Goal: Task Accomplishment & Management: Manage account settings

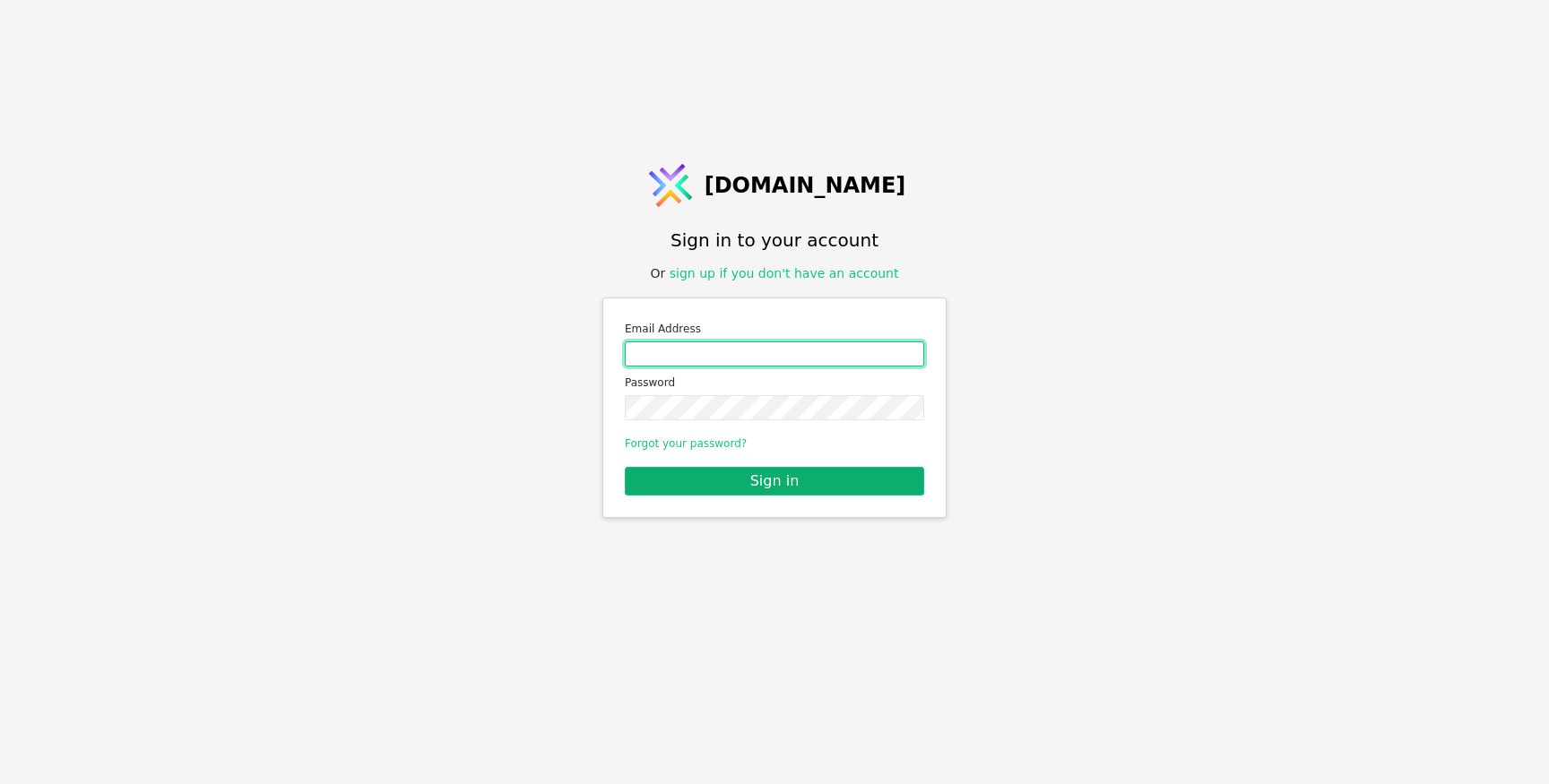
type input "[PERSON_NAME][EMAIL_ADDRESS][DOMAIN_NAME]"
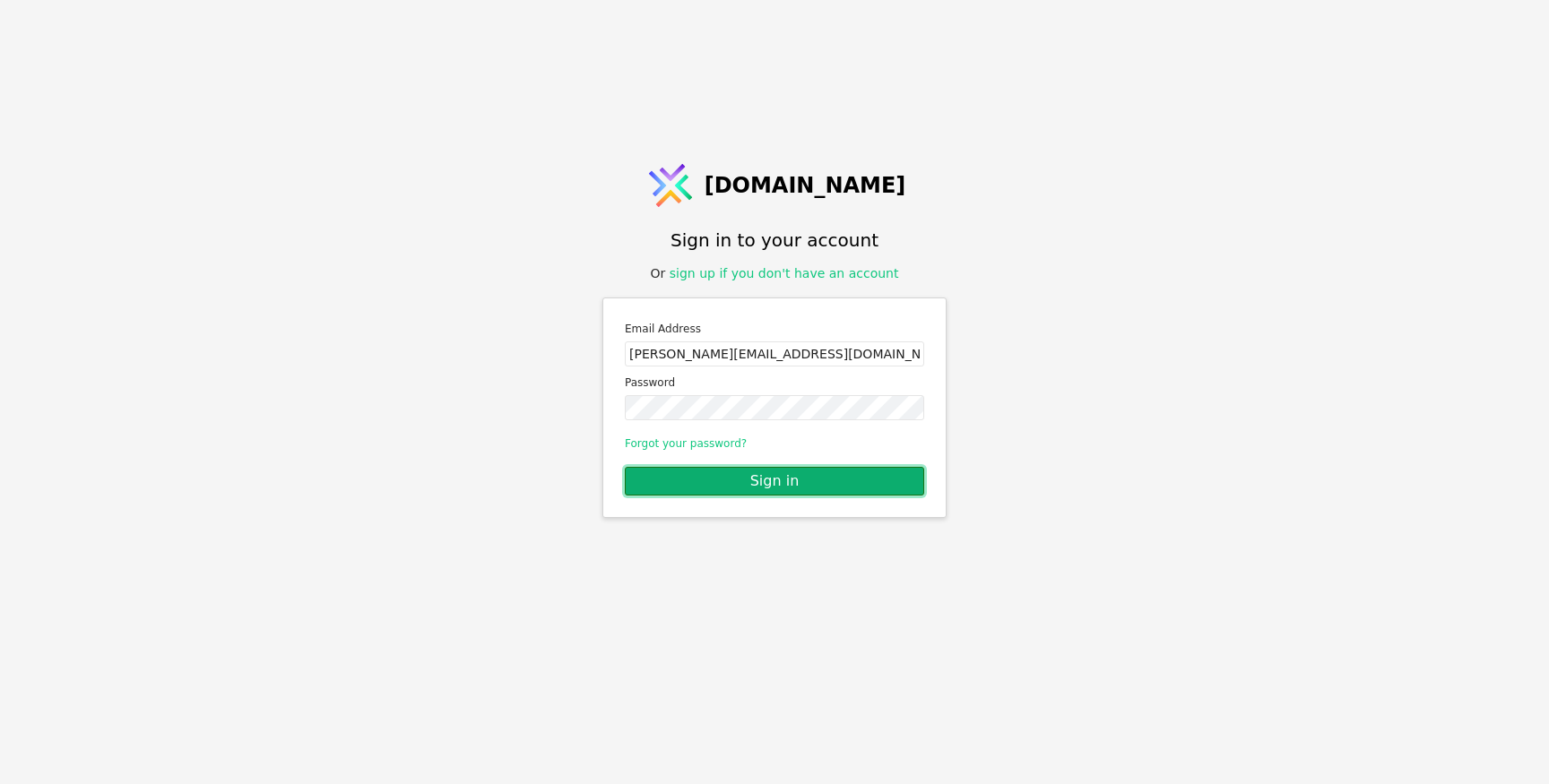
click at [726, 487] on button "Sign in" at bounding box center [774, 481] width 300 height 28
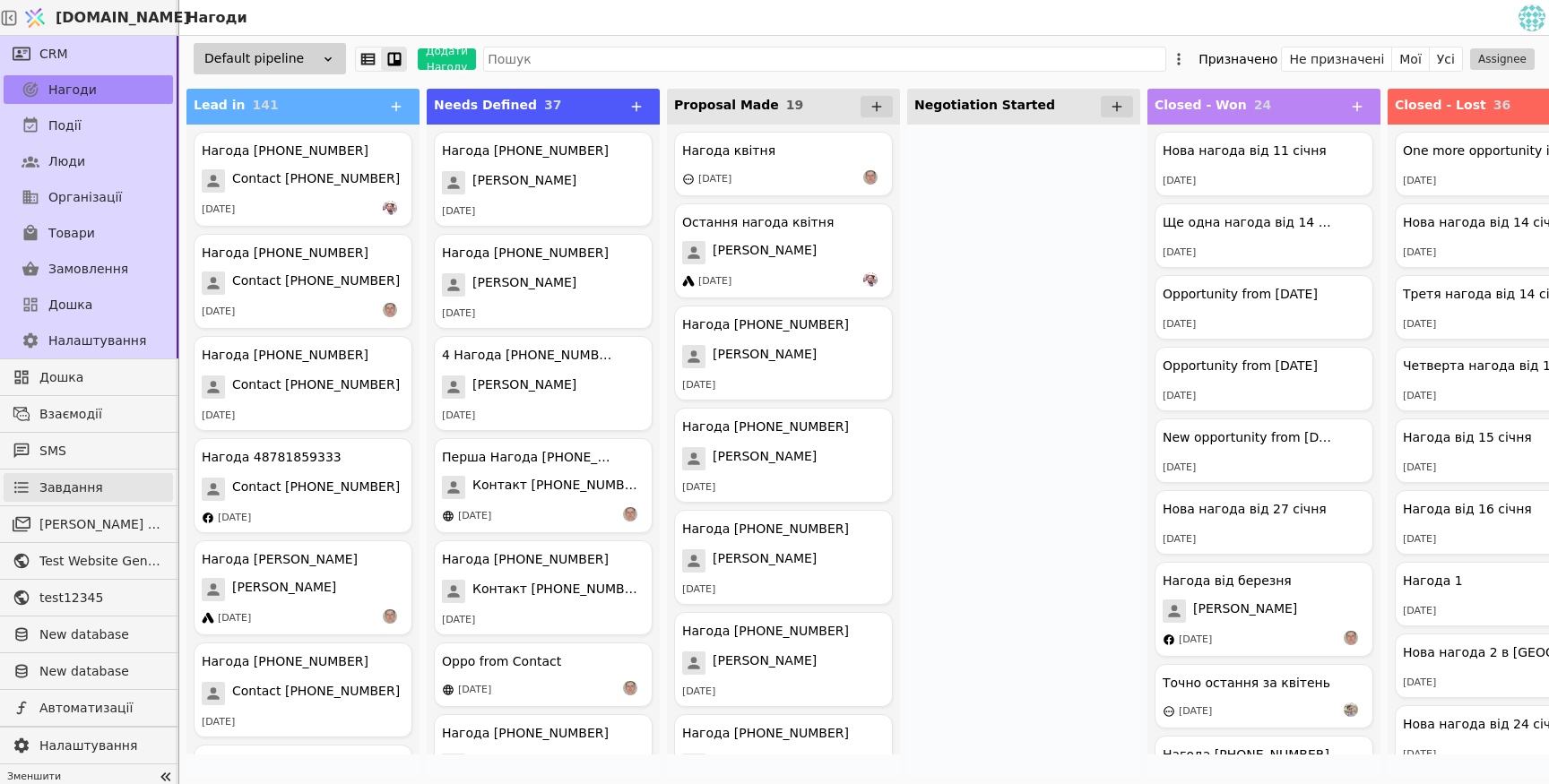
click at [85, 493] on span "Завдання" at bounding box center [71, 487] width 63 height 19
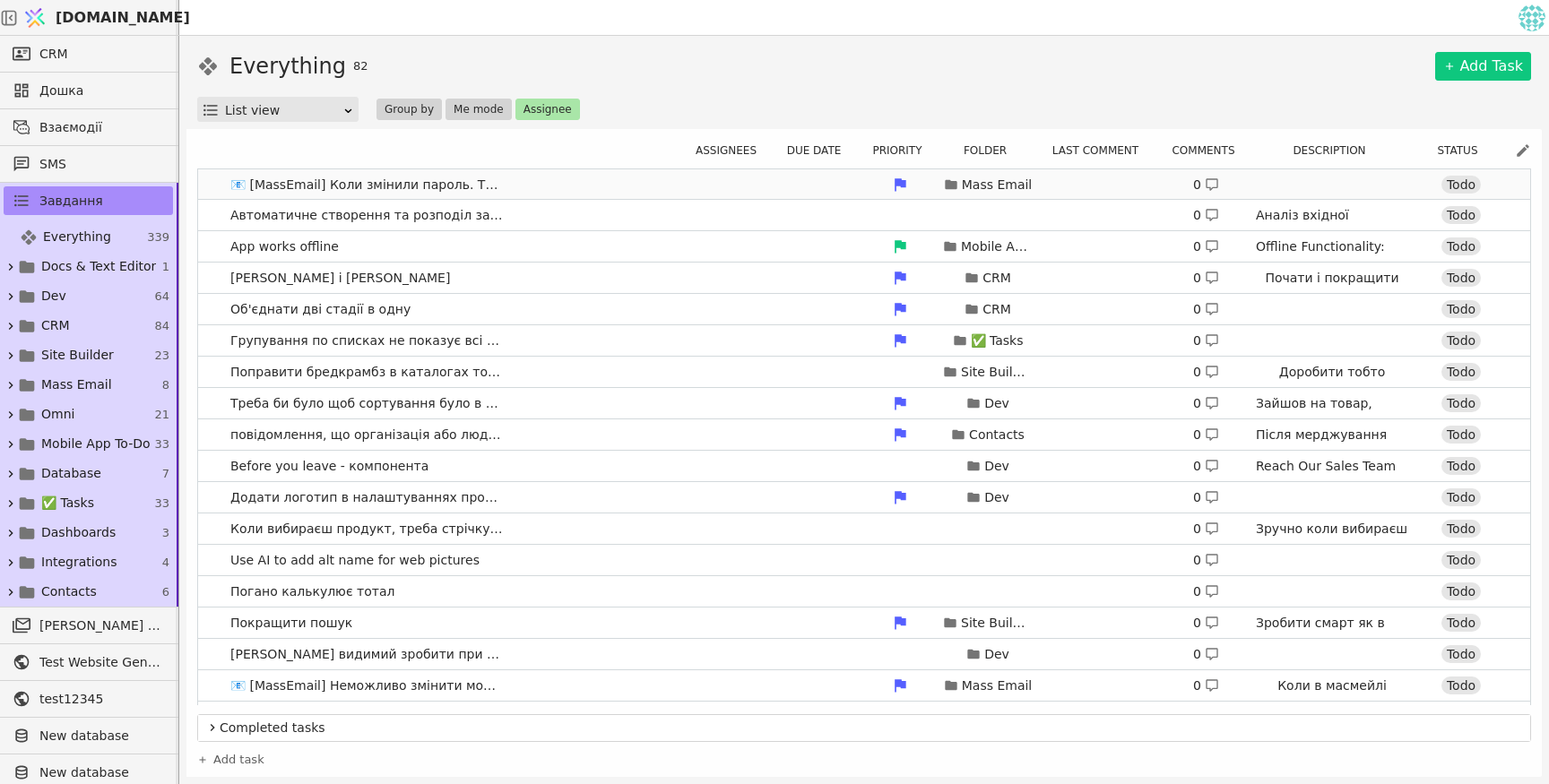
click at [608, 180] on link "📧 [MassEmail] Коли змінили пароль. Треба гарне повідомлення, зрозуміле Mass Ema…" at bounding box center [864, 184] width 1332 height 30
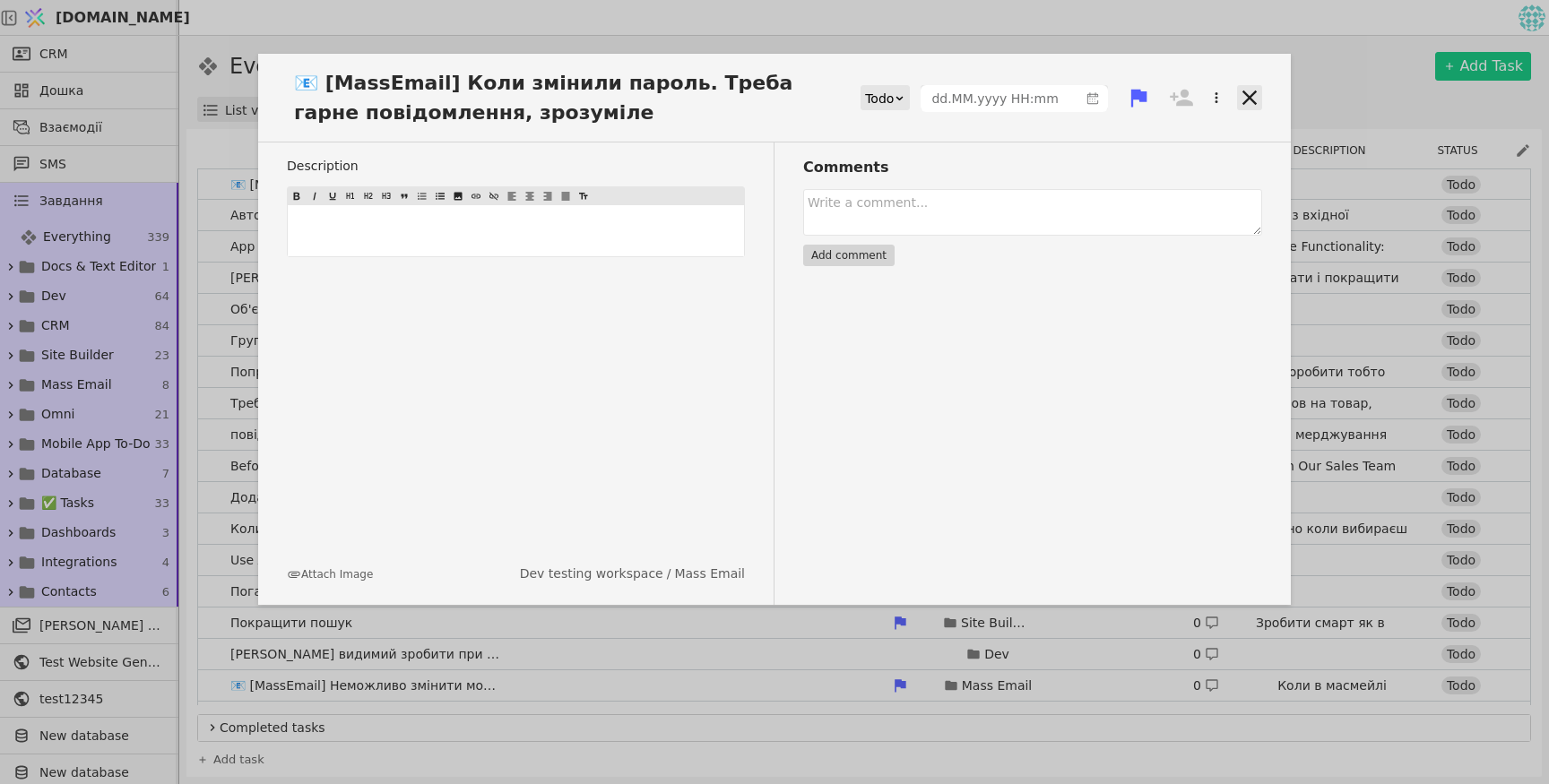
click at [1245, 90] on icon at bounding box center [1249, 97] width 26 height 26
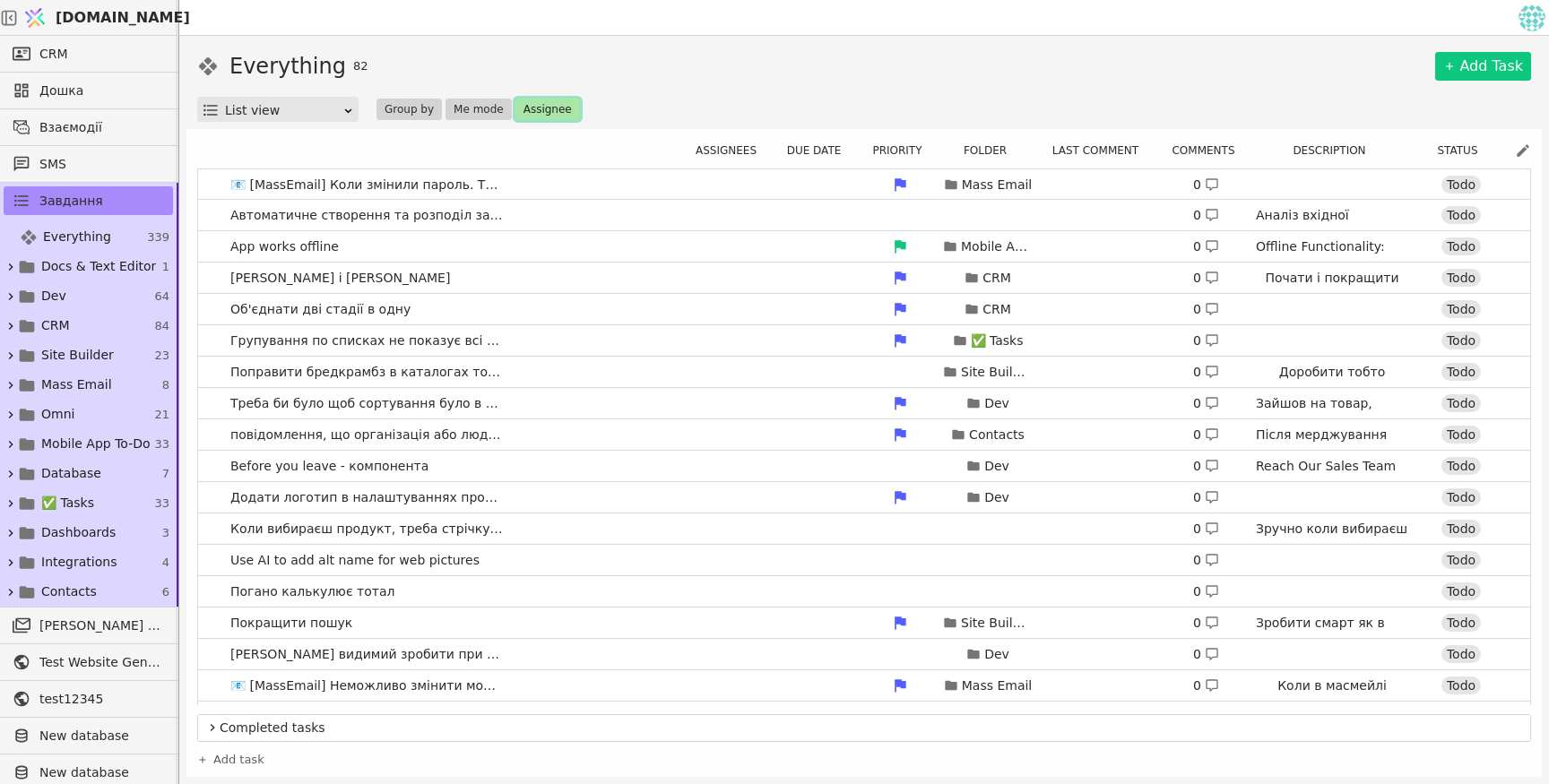
click at [551, 105] on button "Assignee" at bounding box center [547, 109] width 64 height 22
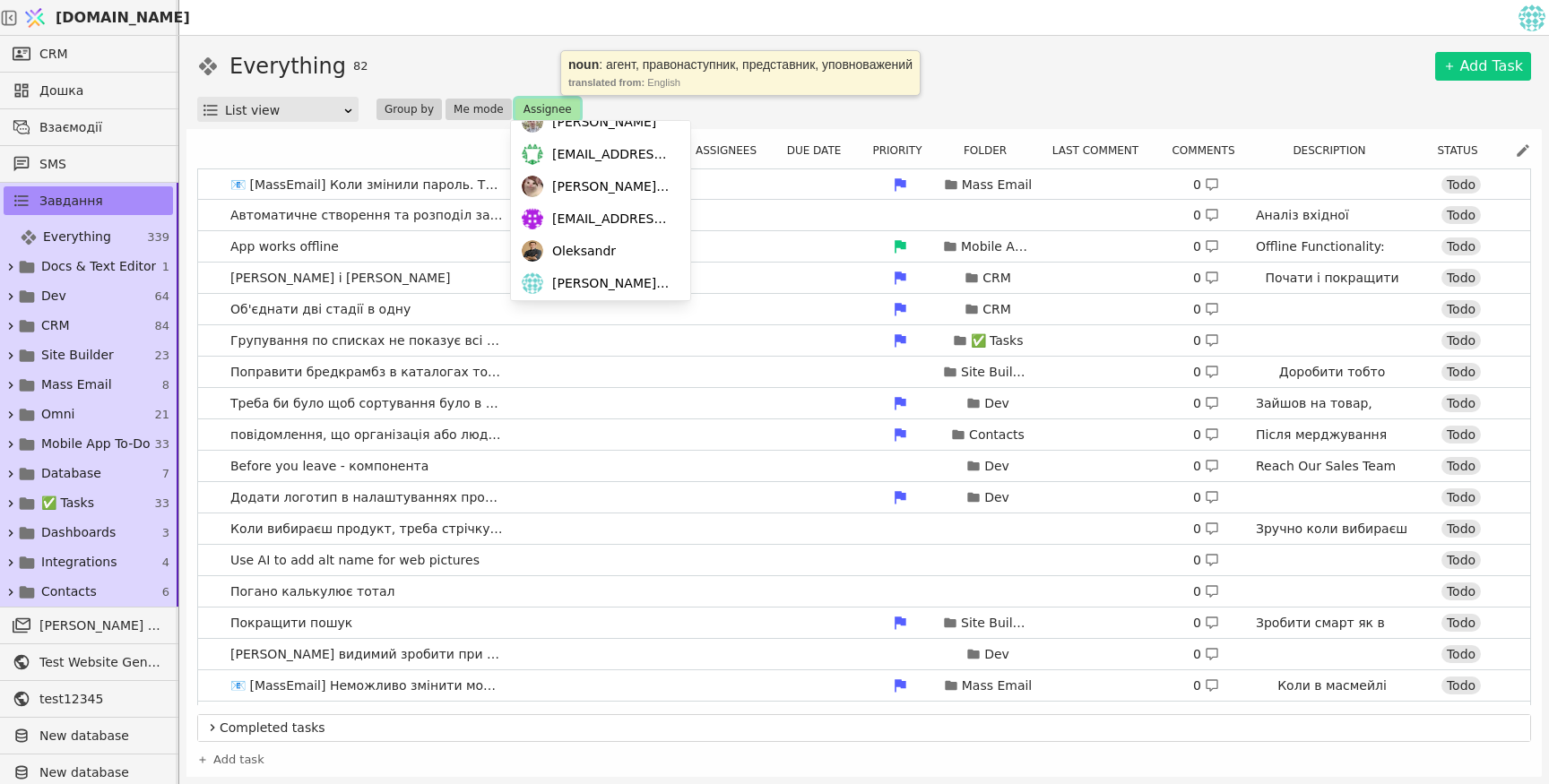
scroll to position [154, 0]
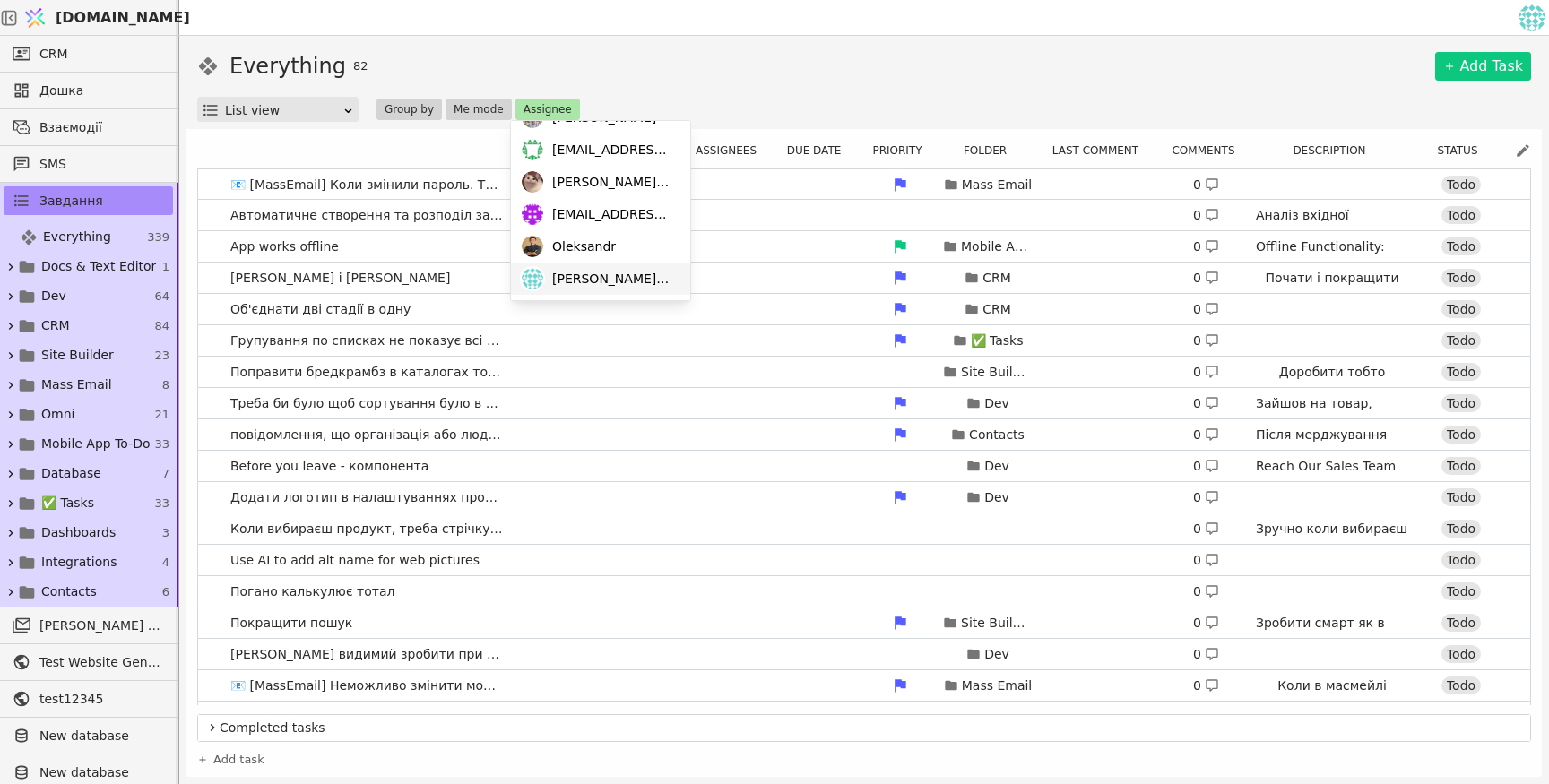
click at [588, 277] on span "ihor@svit.one" at bounding box center [611, 279] width 120 height 19
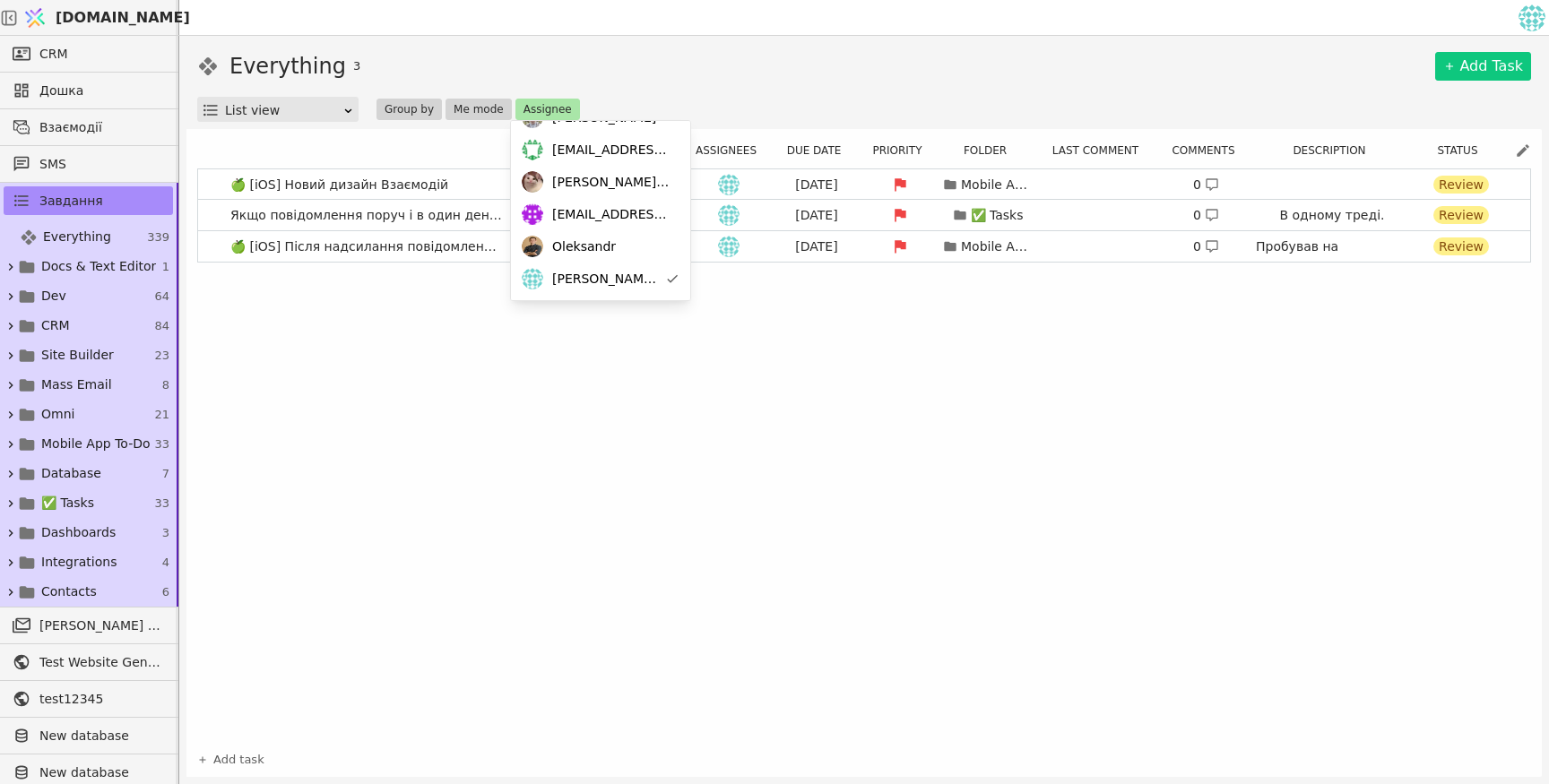
click at [839, 77] on div "Everything 3 Add Task" at bounding box center [864, 66] width 1334 height 32
click at [559, 104] on button "Assignee" at bounding box center [547, 109] width 64 height 22
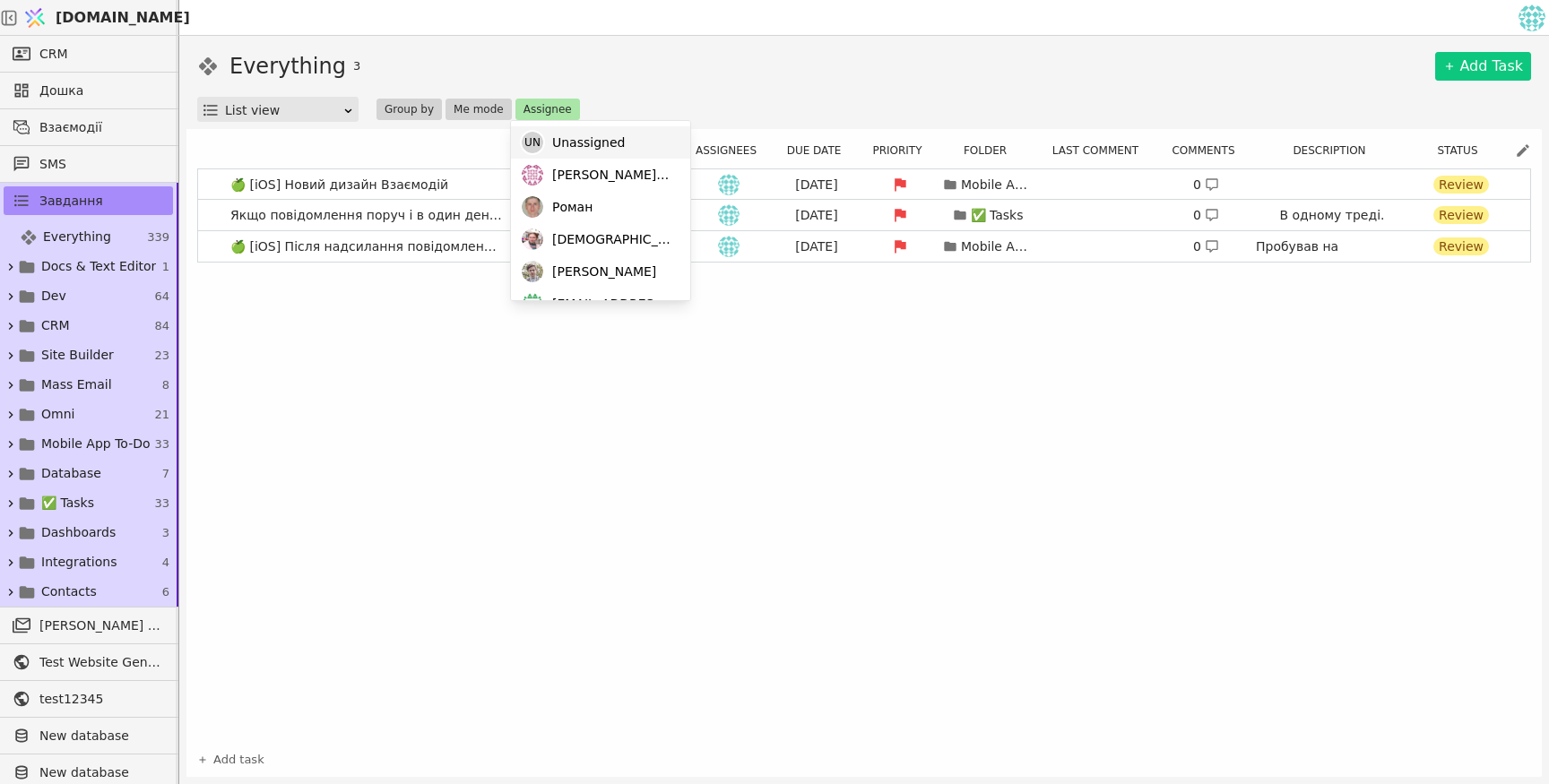
click at [559, 128] on div "Un Unassigned" at bounding box center [600, 143] width 180 height 32
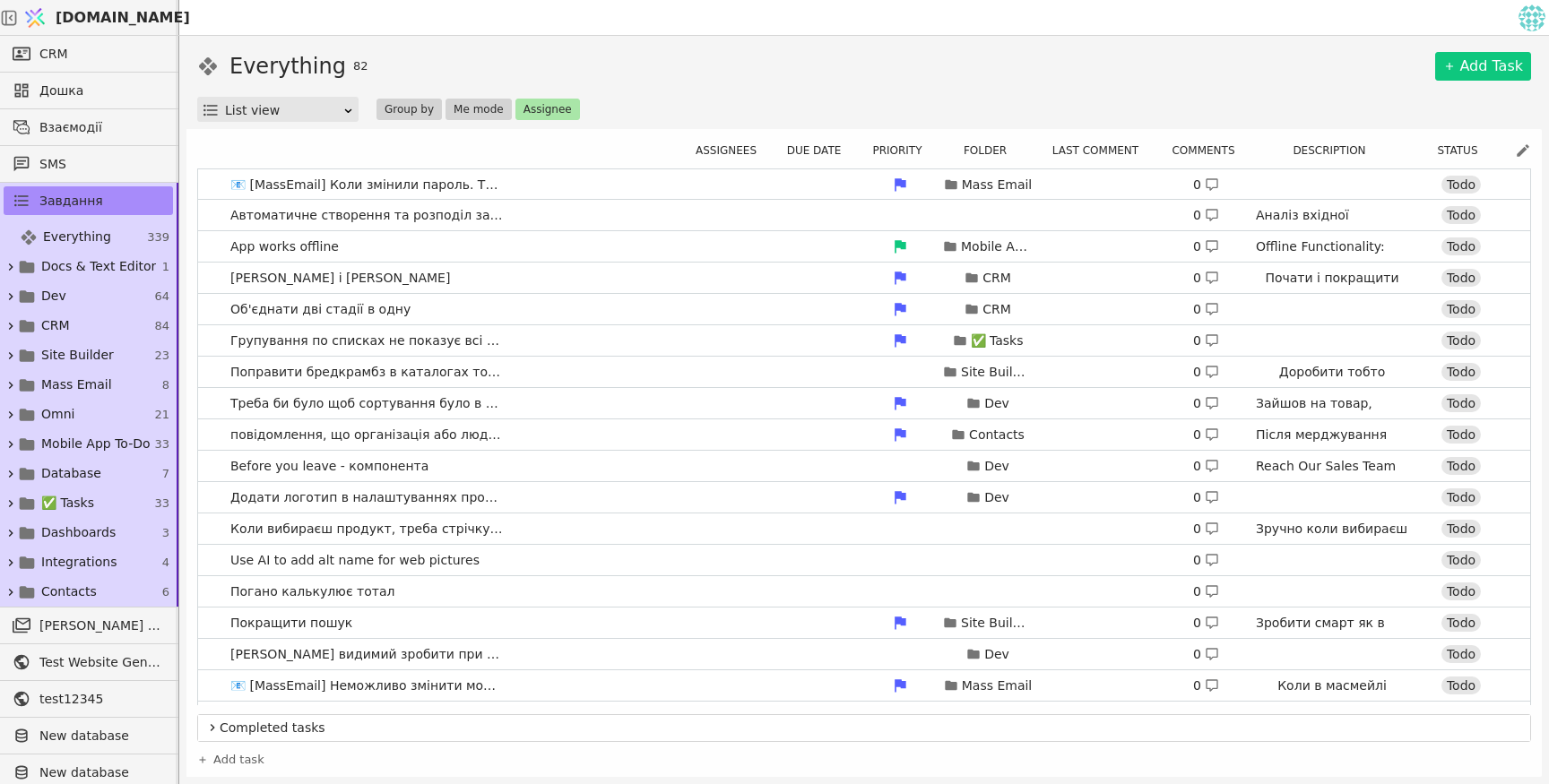
click at [798, 73] on div "Everything 82 Add Task" at bounding box center [864, 66] width 1334 height 32
click at [606, 211] on link "Автоматичне створення та розподіл завдань 0 Аналіз вхідної інформації та автома…" at bounding box center [864, 214] width 1332 height 30
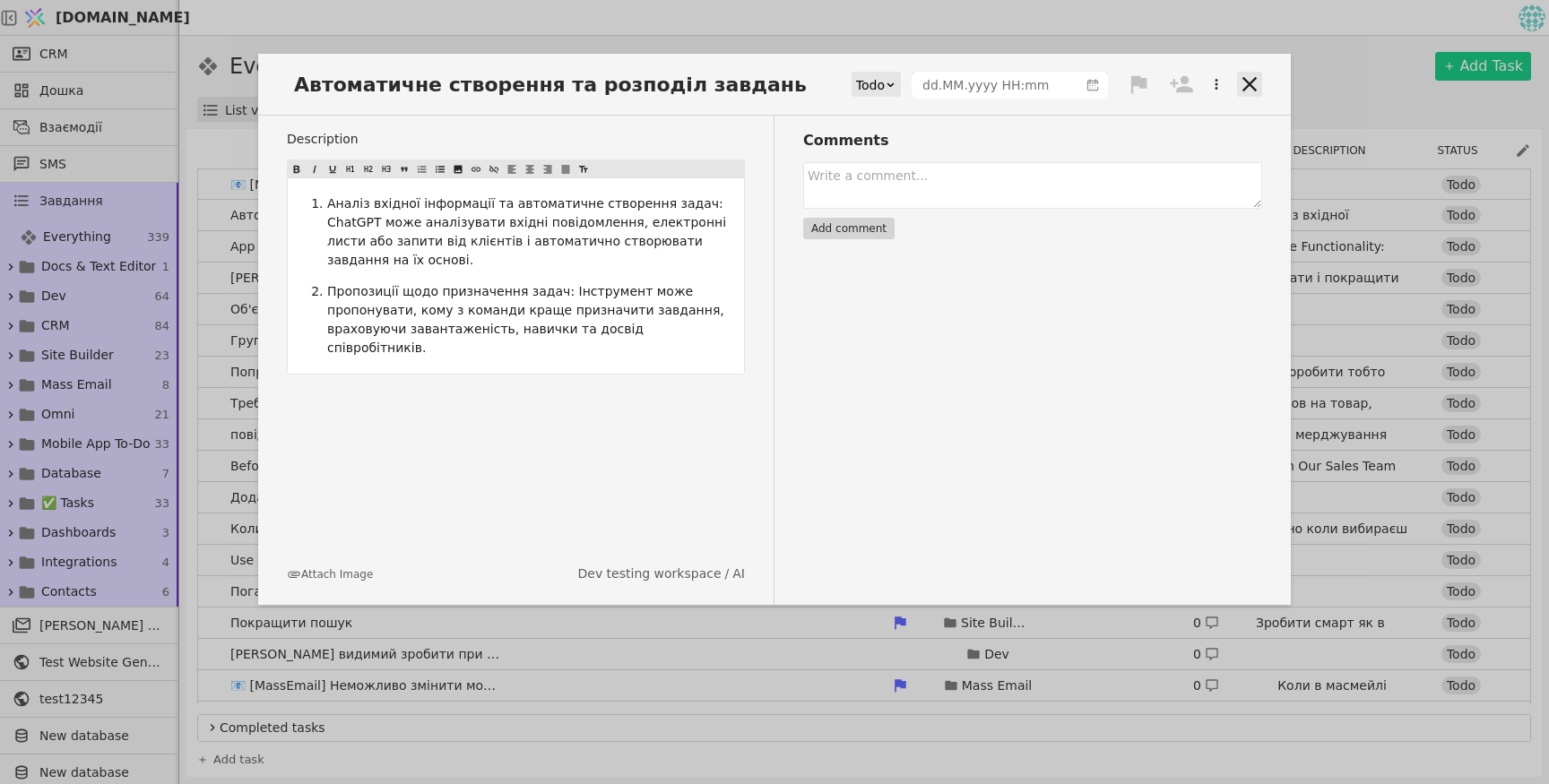
click at [1256, 91] on icon at bounding box center [1249, 84] width 26 height 26
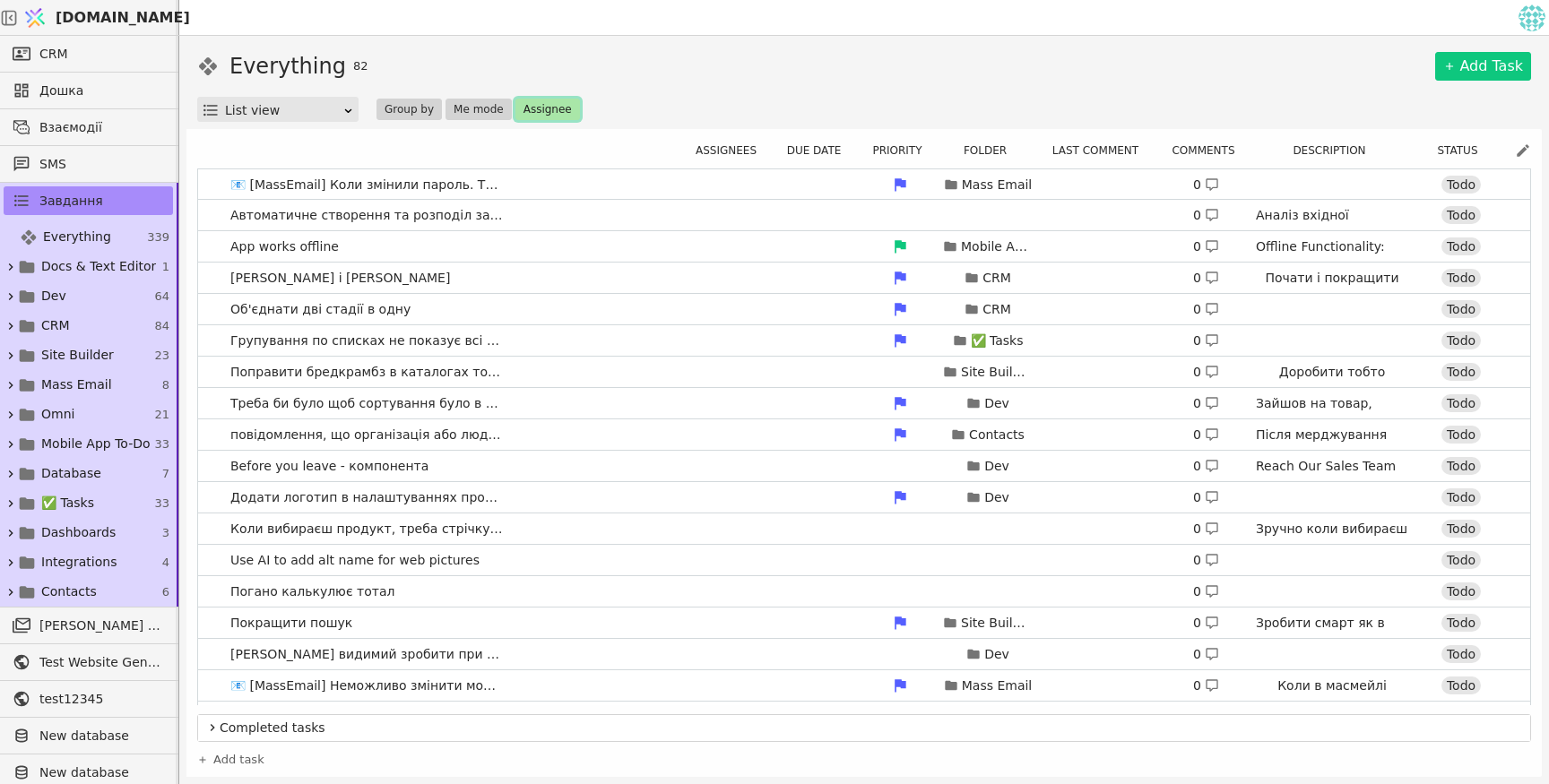
click at [546, 107] on button "Assignee" at bounding box center [547, 109] width 64 height 22
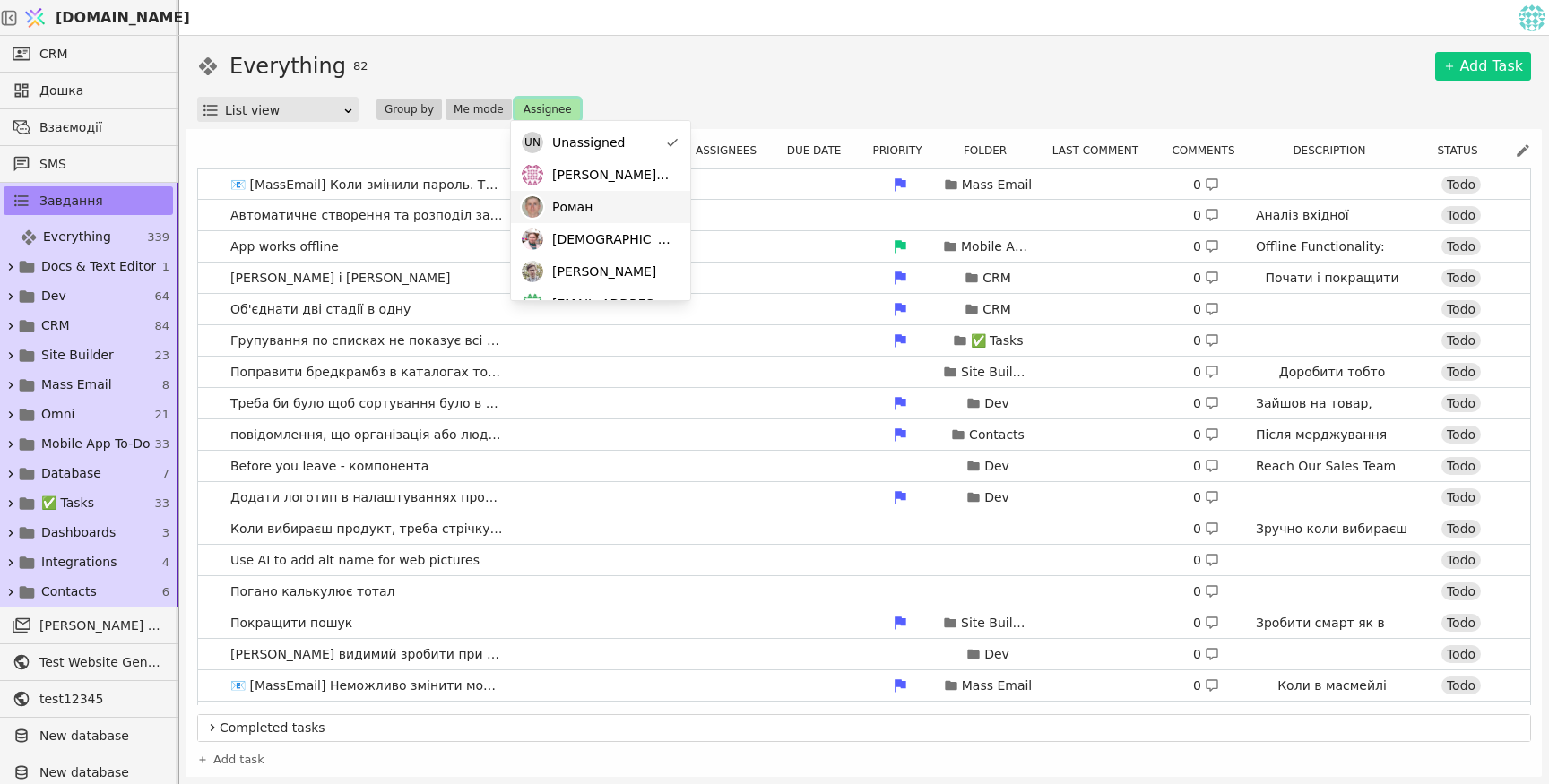
scroll to position [154, 0]
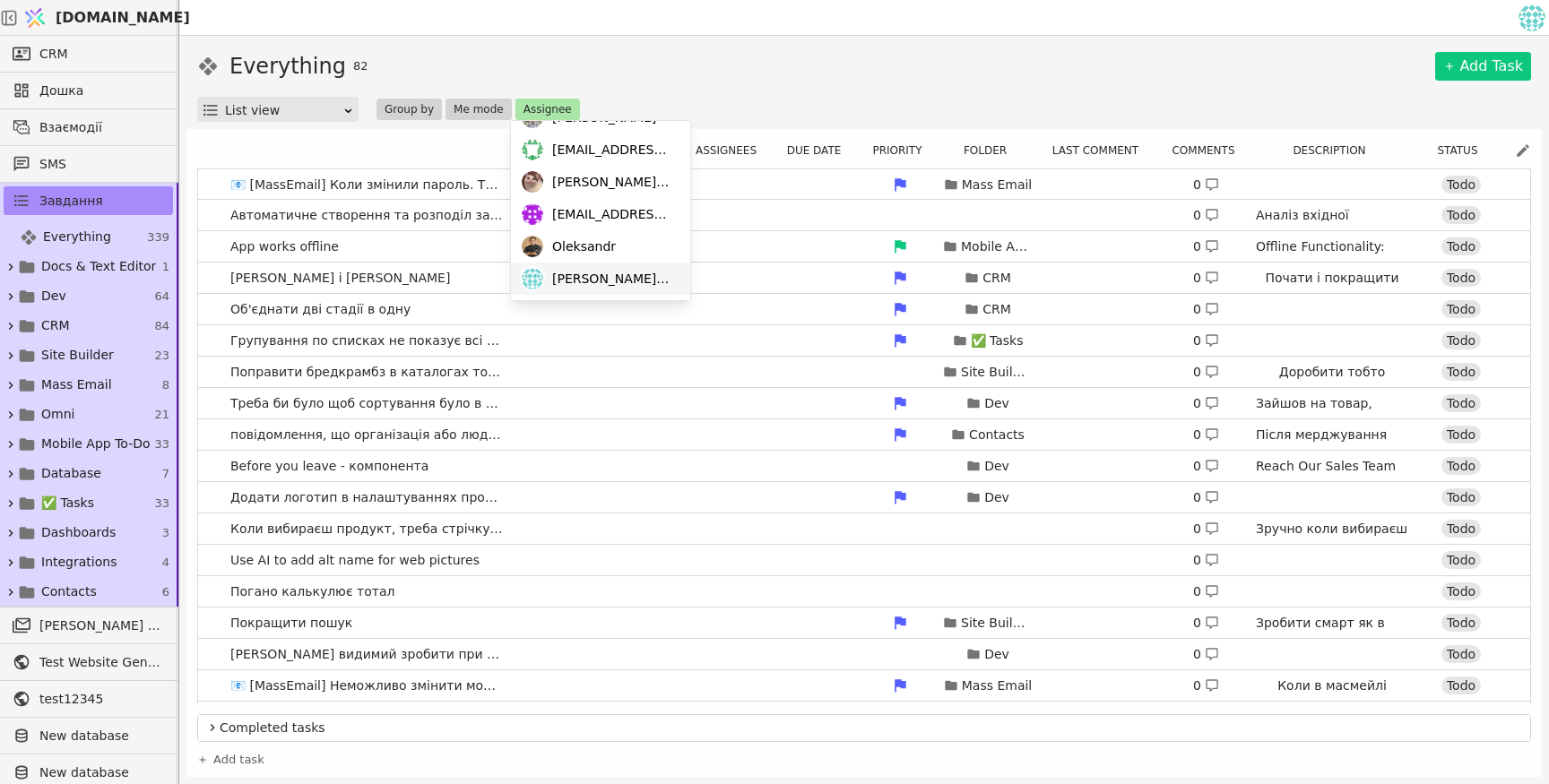
click at [577, 277] on span "ihor@svit.one" at bounding box center [611, 279] width 120 height 19
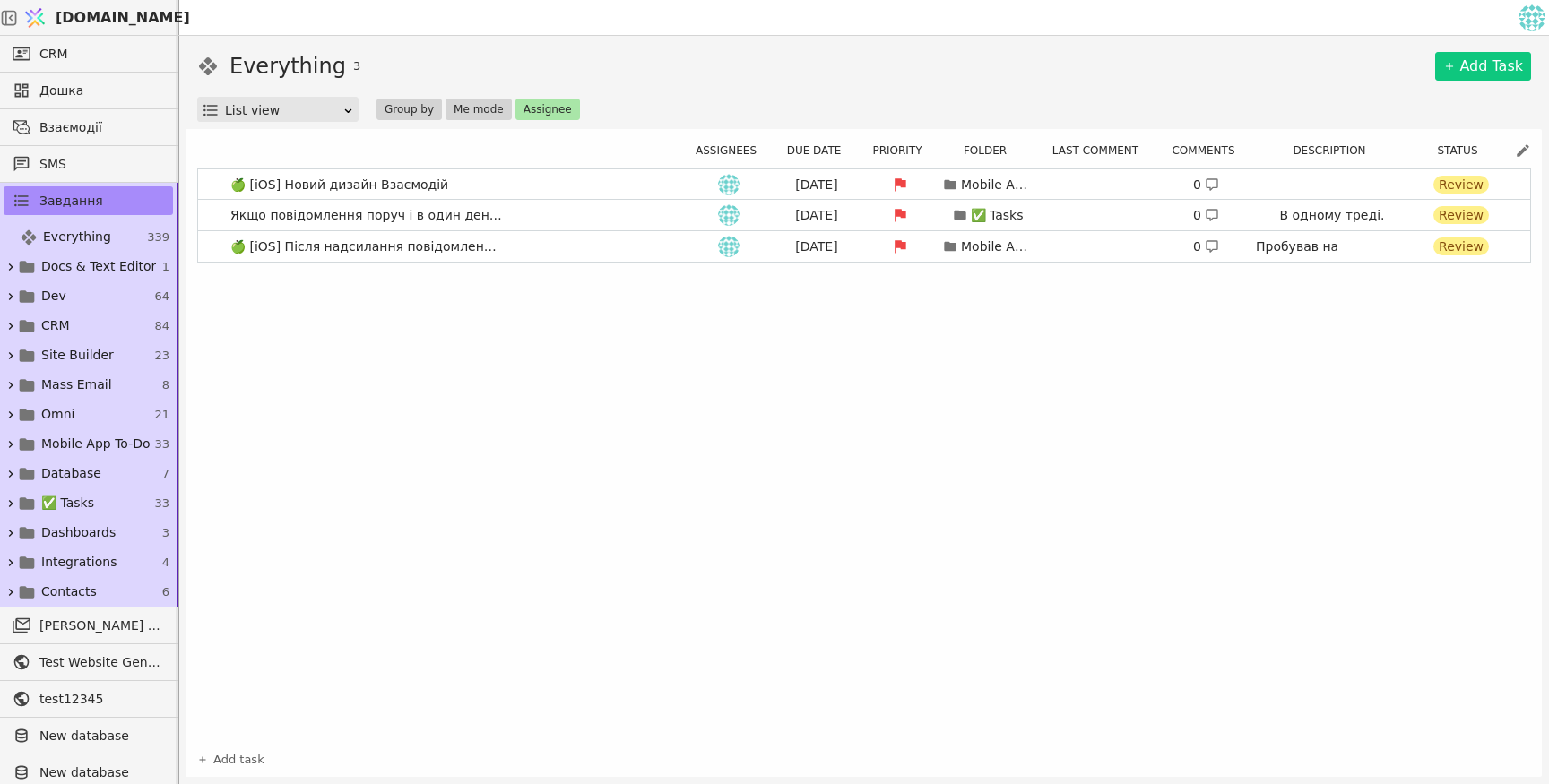
click at [1049, 77] on div "Everything 3 Add Task" at bounding box center [864, 66] width 1334 height 32
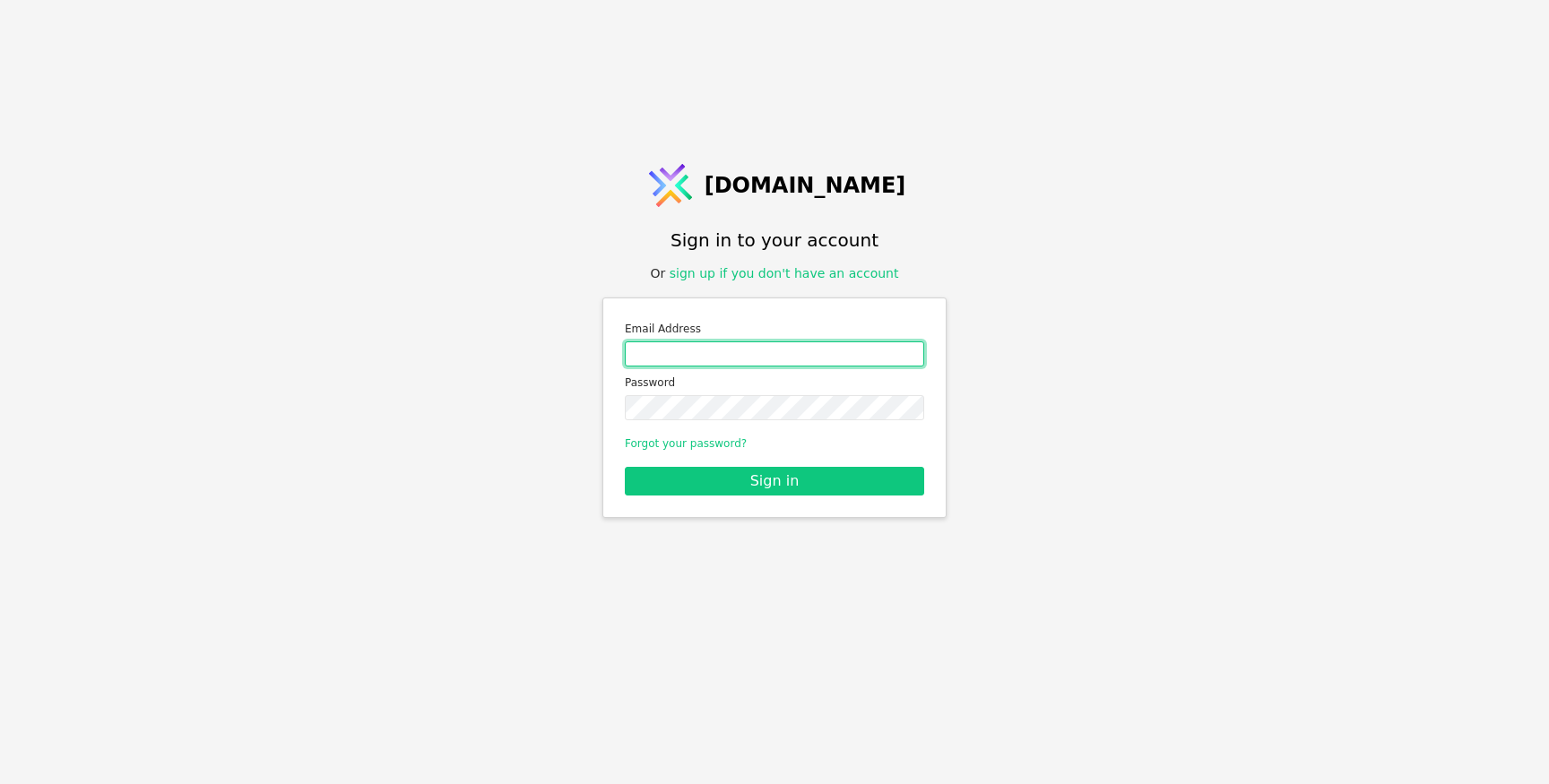
type input "[PERSON_NAME][EMAIL_ADDRESS][DOMAIN_NAME]"
click at [442, 111] on div "[DOMAIN_NAME] Sign in to your account Or sign up if you don't have an account E…" at bounding box center [774, 392] width 1549 height 784
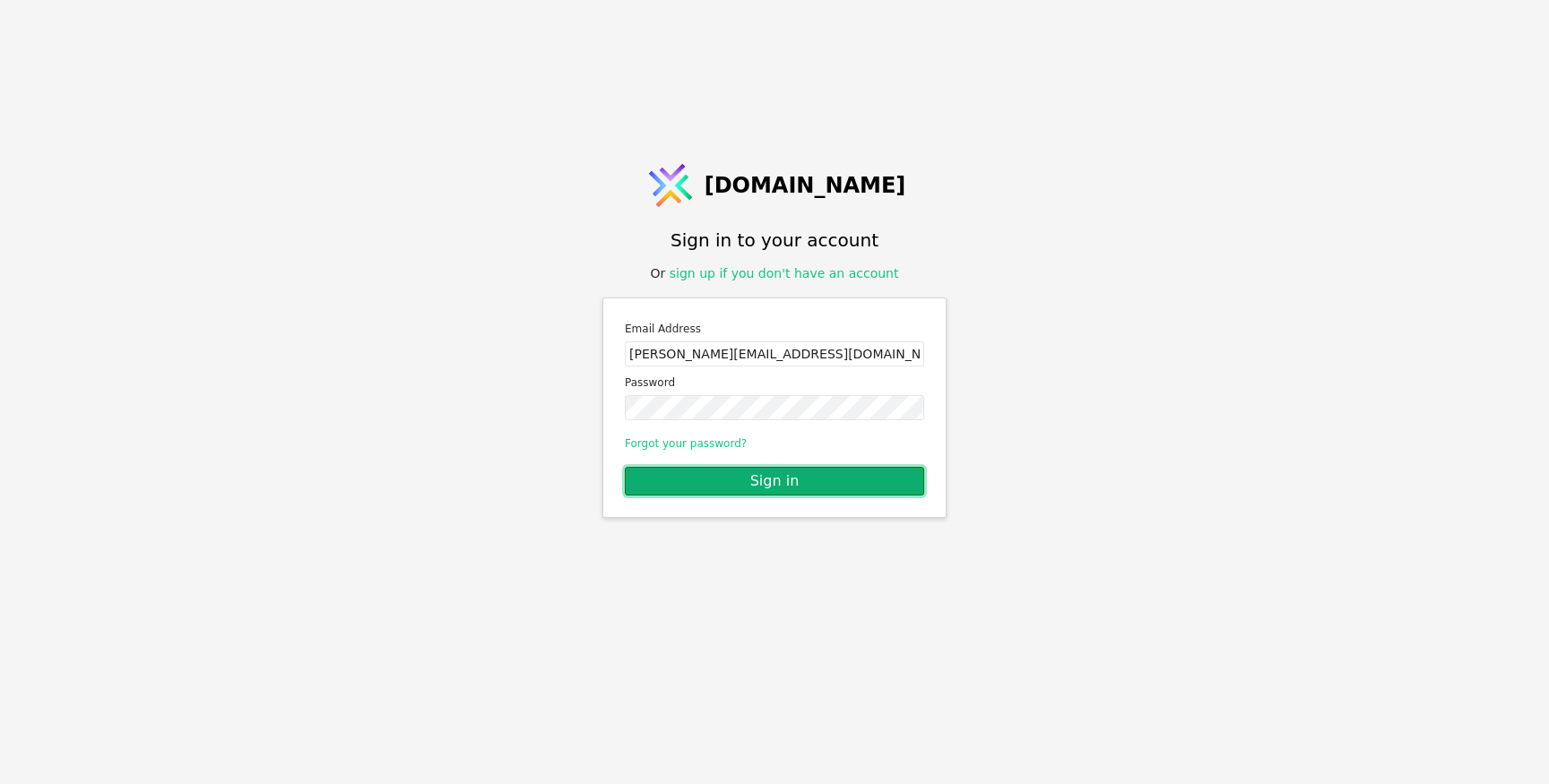
click at [729, 478] on button "Sign in" at bounding box center [774, 481] width 300 height 28
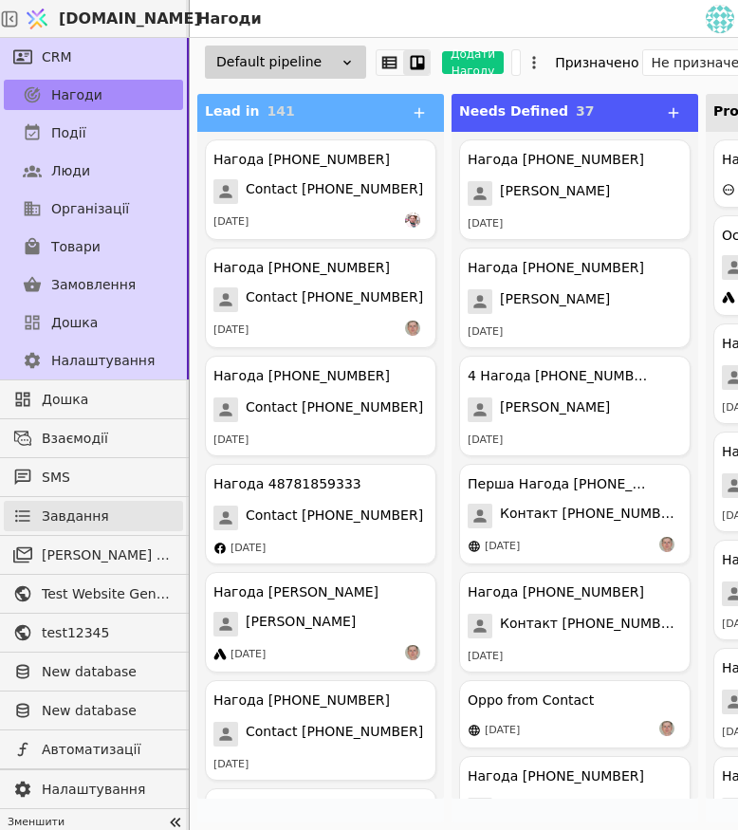
click at [94, 522] on span "Завдання" at bounding box center [75, 516] width 67 height 20
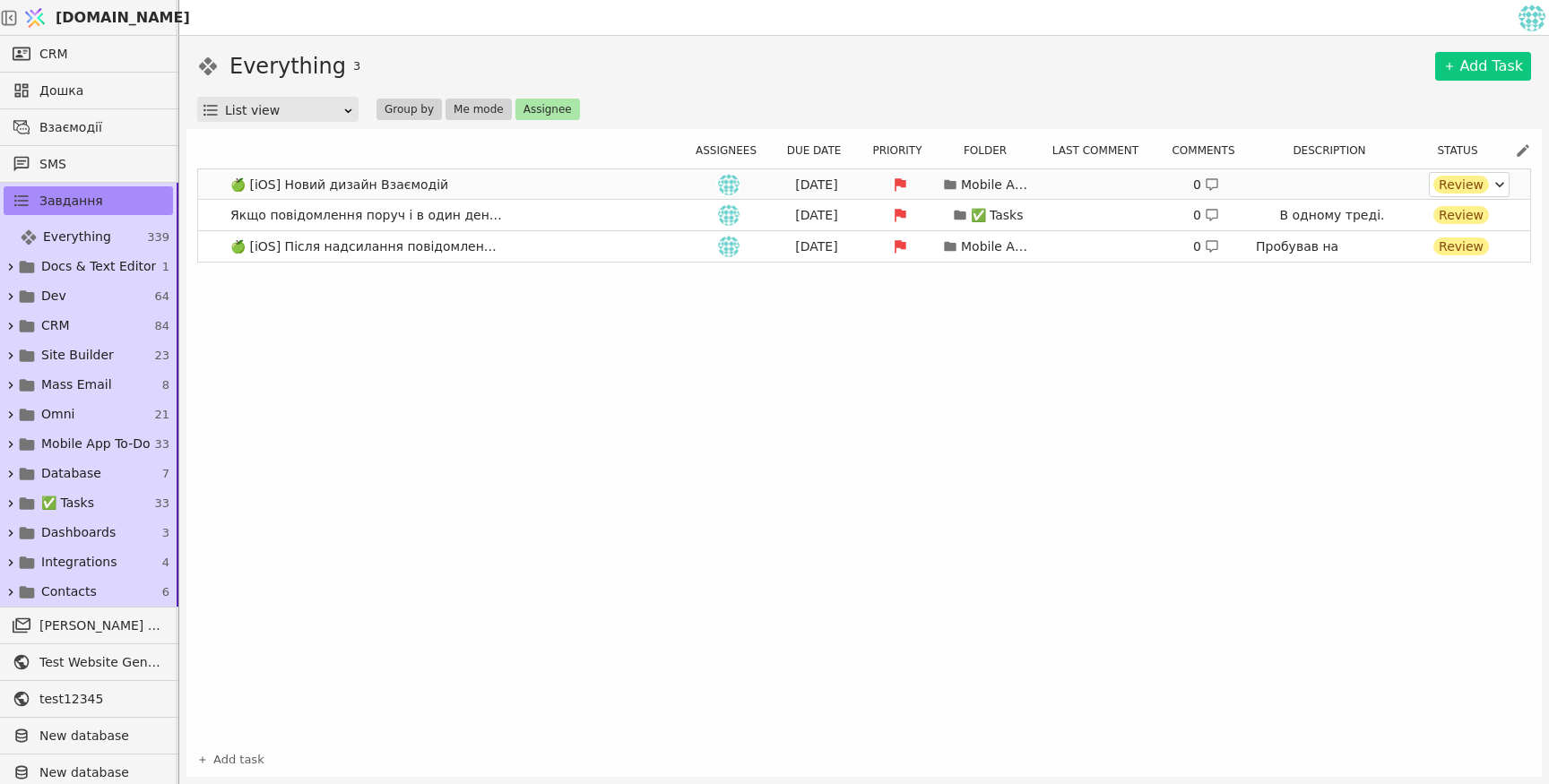
click at [1447, 180] on div "Review" at bounding box center [1460, 184] width 56 height 18
click at [1276, 441] on div "🍏 [iOS] Новий дизайн Взаємодій Aug 25 Mobile App To-Do 0 Review Якщо повідомлен…" at bounding box center [864, 454] width 1334 height 573
click at [900, 182] on icon at bounding box center [900, 184] width 11 height 12
click at [1061, 438] on div "🍏 [iOS] Новий дизайн Взаємодій Aug 25 Mobile App To-Do 0 Review Якщо повідомлен…" at bounding box center [864, 454] width 1334 height 573
click at [891, 147] on button "Priority" at bounding box center [902, 150] width 71 height 22
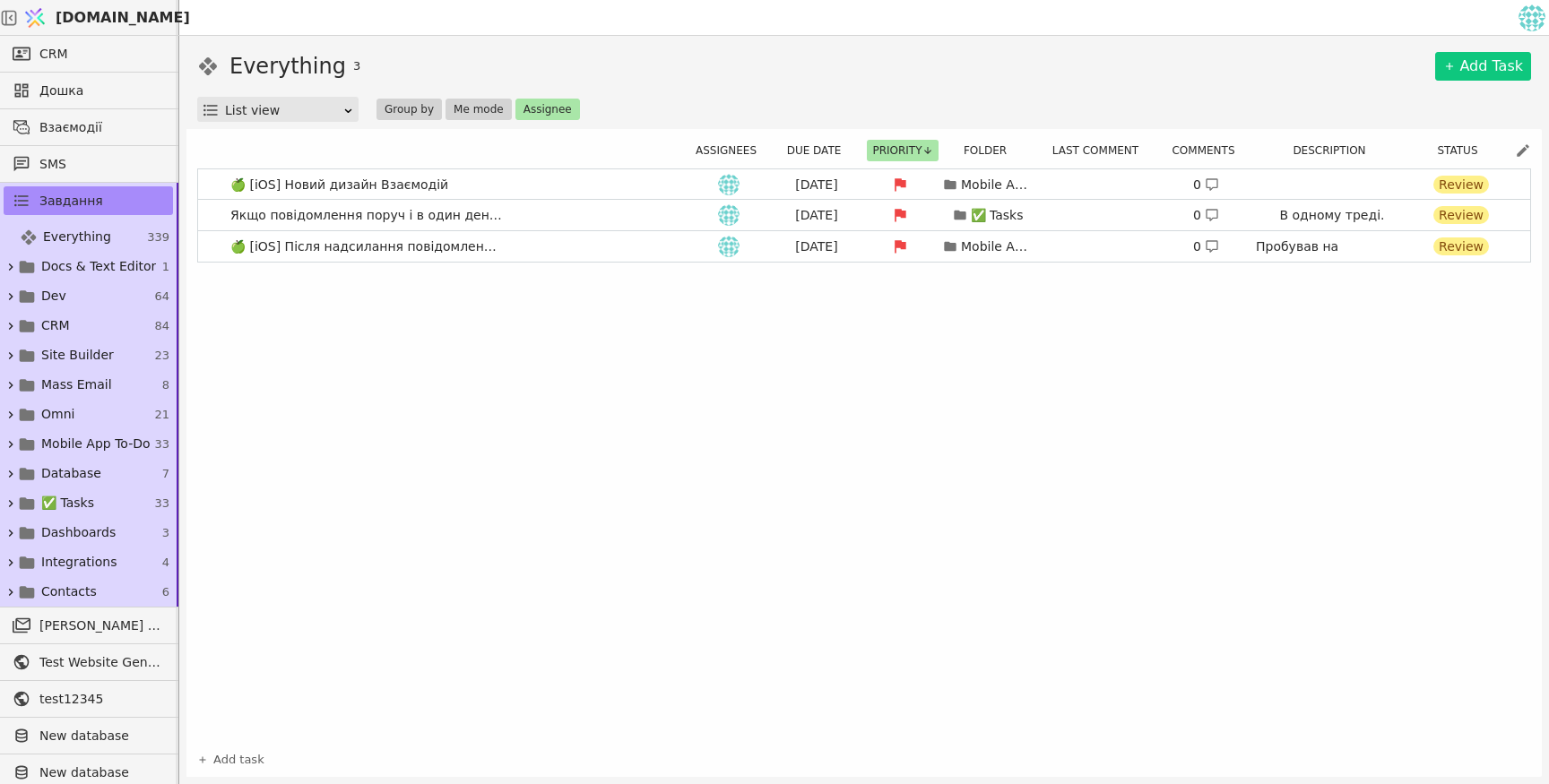
click at [878, 140] on div "Assignees Due date Priority Folder Last comment Comments Description Status 🍏 […" at bounding box center [864, 454] width 1334 height 630
click at [543, 103] on button "Assignee" at bounding box center [547, 109] width 64 height 22
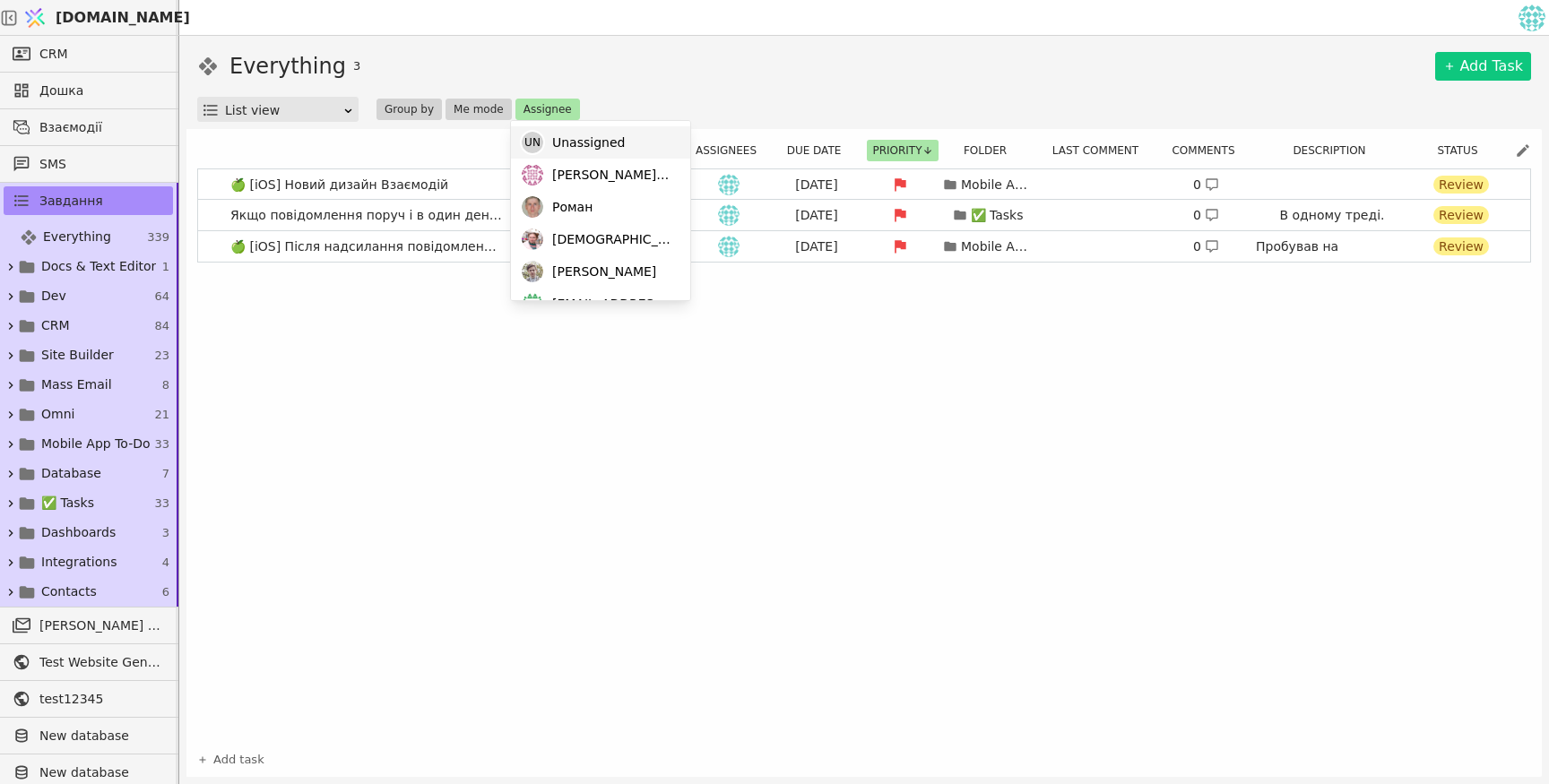
click at [597, 144] on span "Unassigned" at bounding box center [588, 143] width 73 height 19
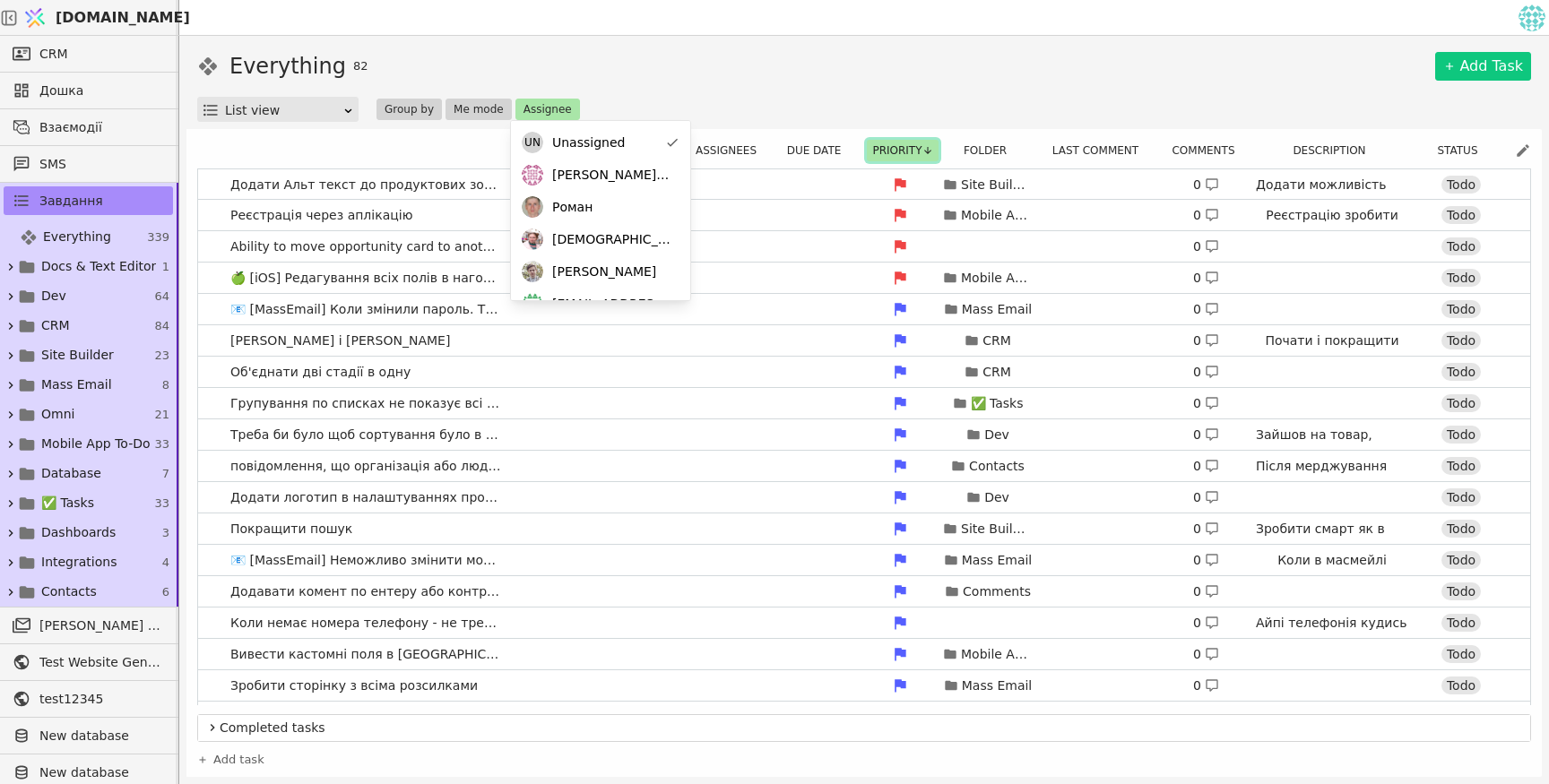
click at [914, 146] on button "Priority" at bounding box center [902, 150] width 71 height 22
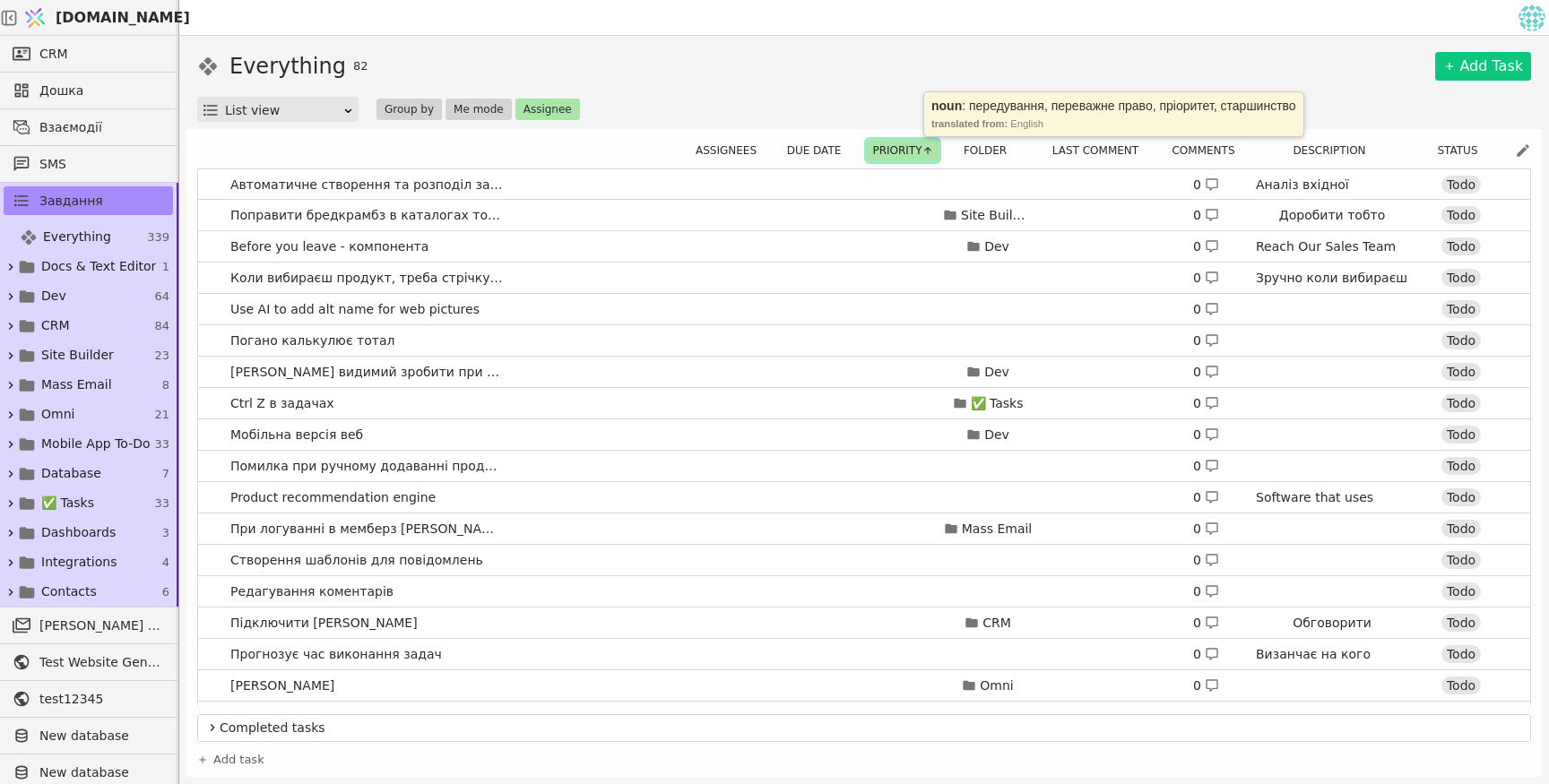
click at [914, 146] on button "Priority" at bounding box center [902, 150] width 71 height 22
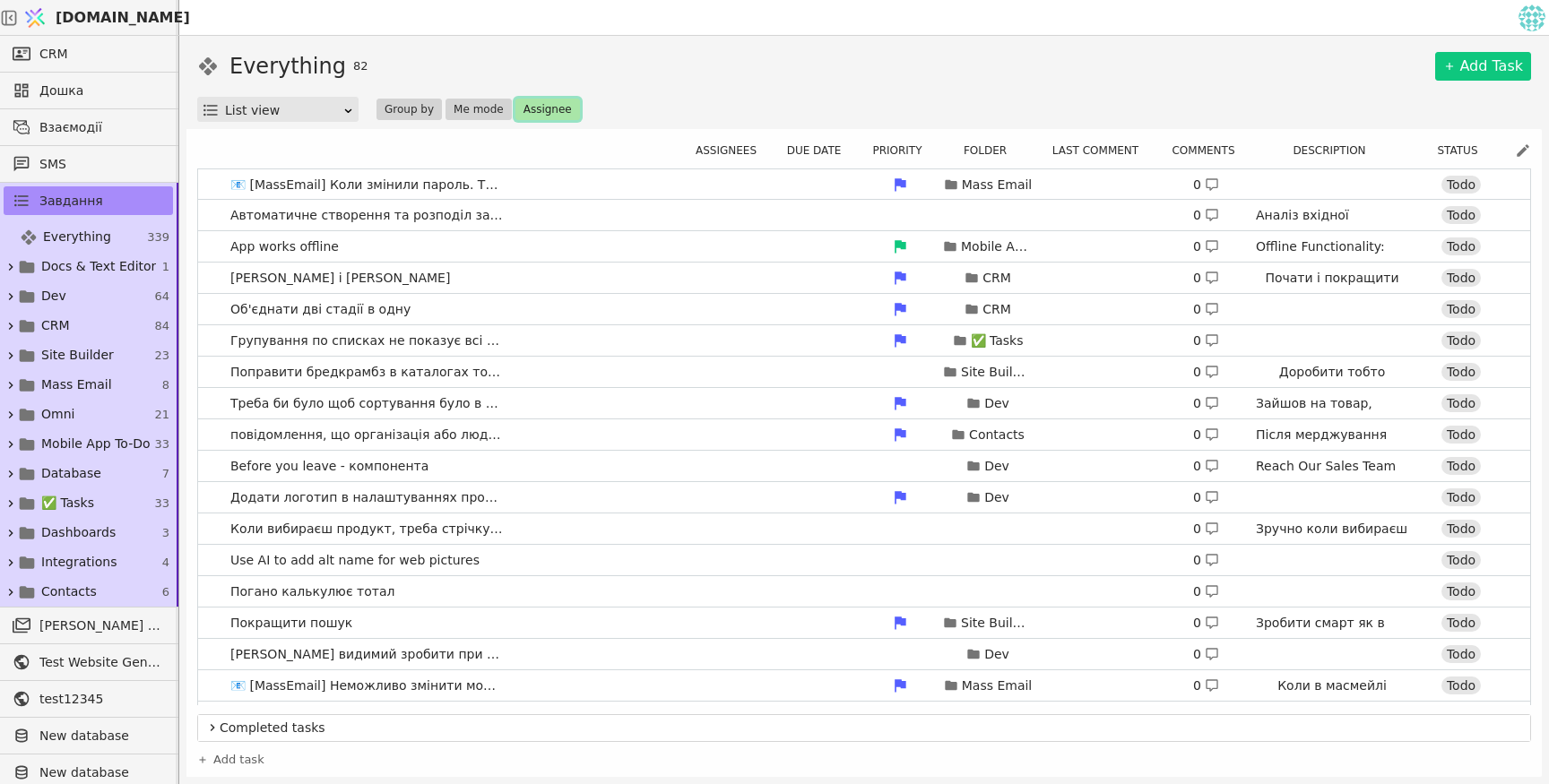
click at [541, 105] on button "Assignee" at bounding box center [547, 109] width 64 height 22
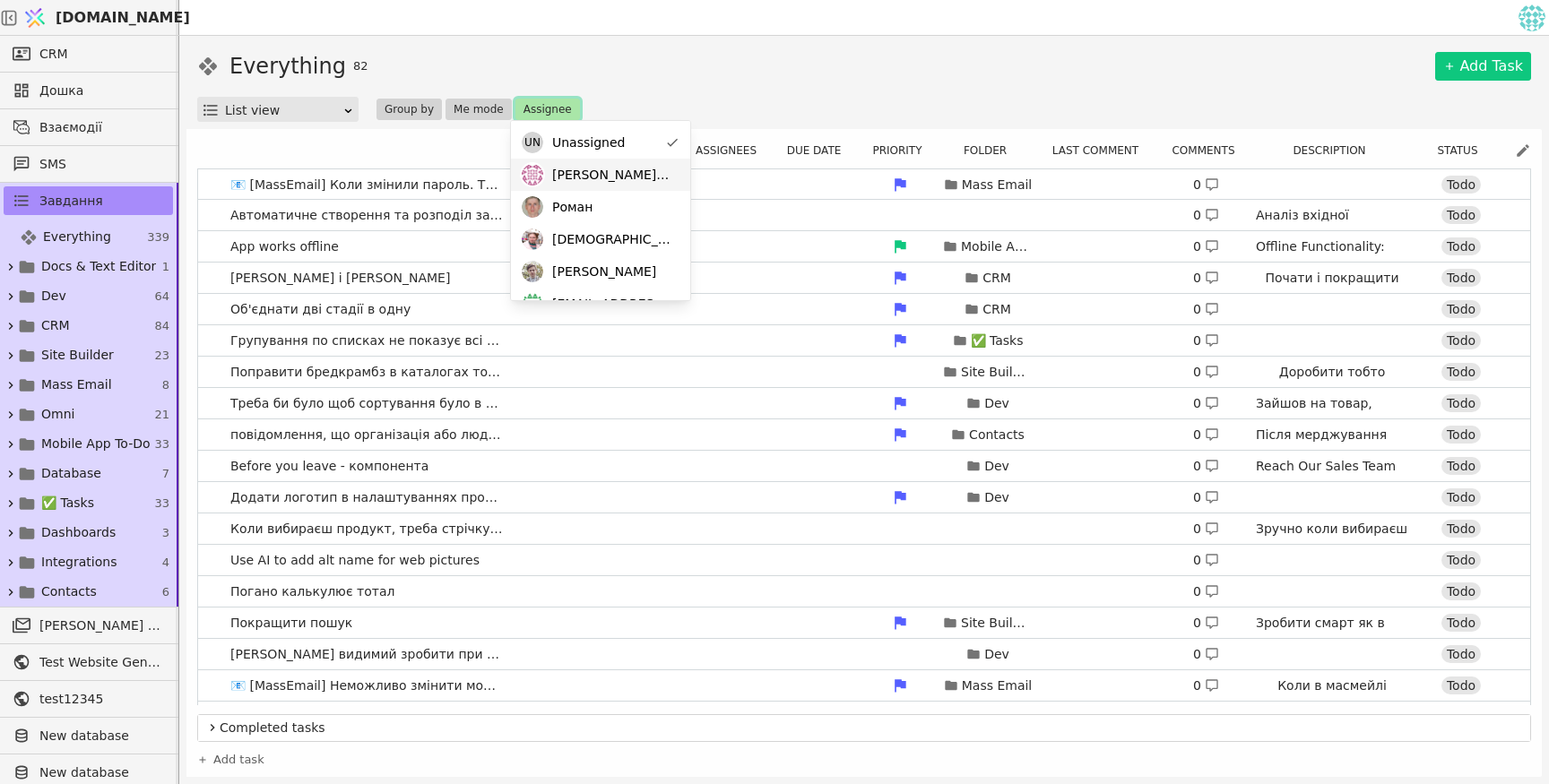
scroll to position [154, 0]
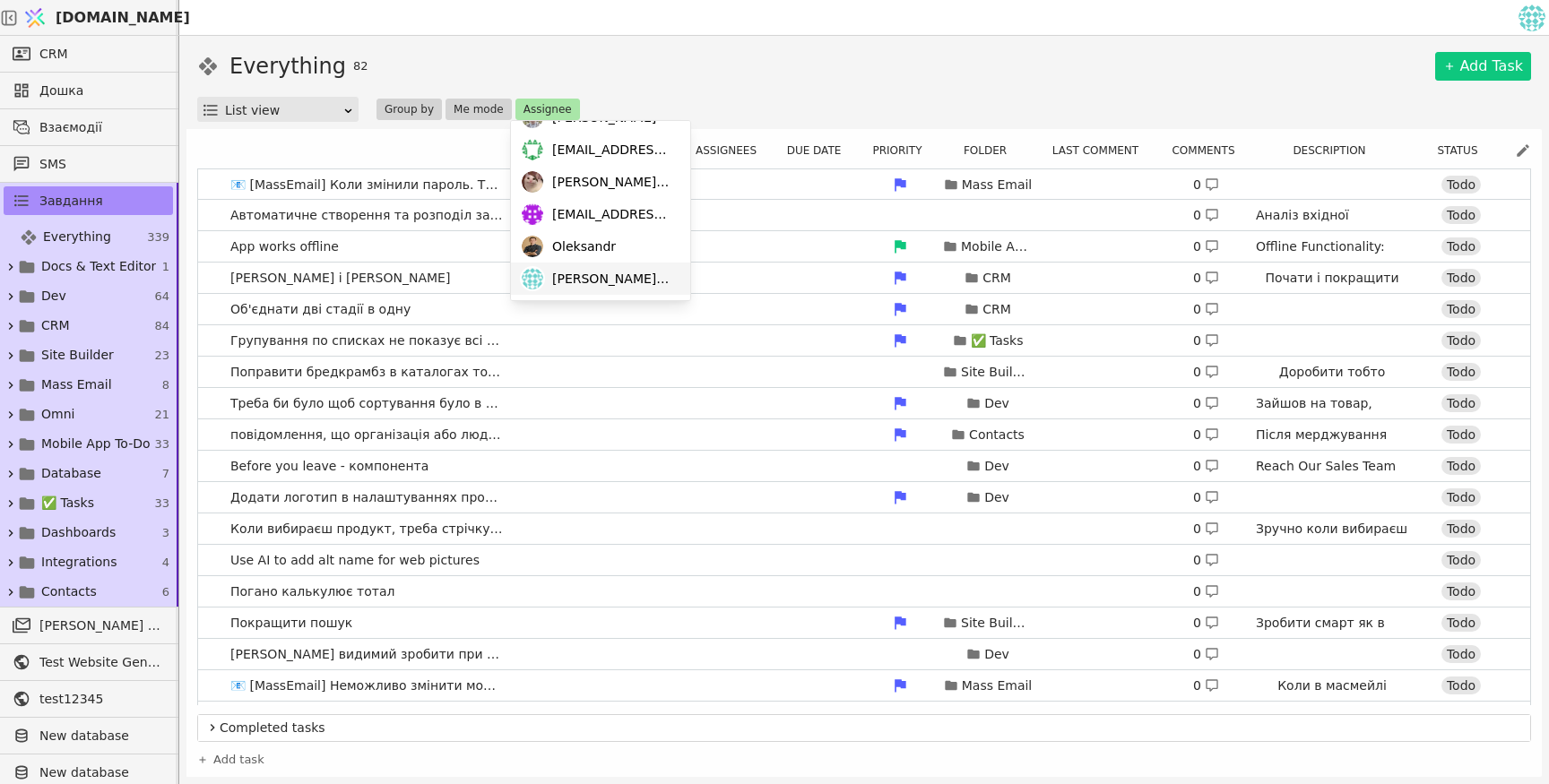
click at [564, 274] on span "ihor@svit.one" at bounding box center [611, 279] width 120 height 19
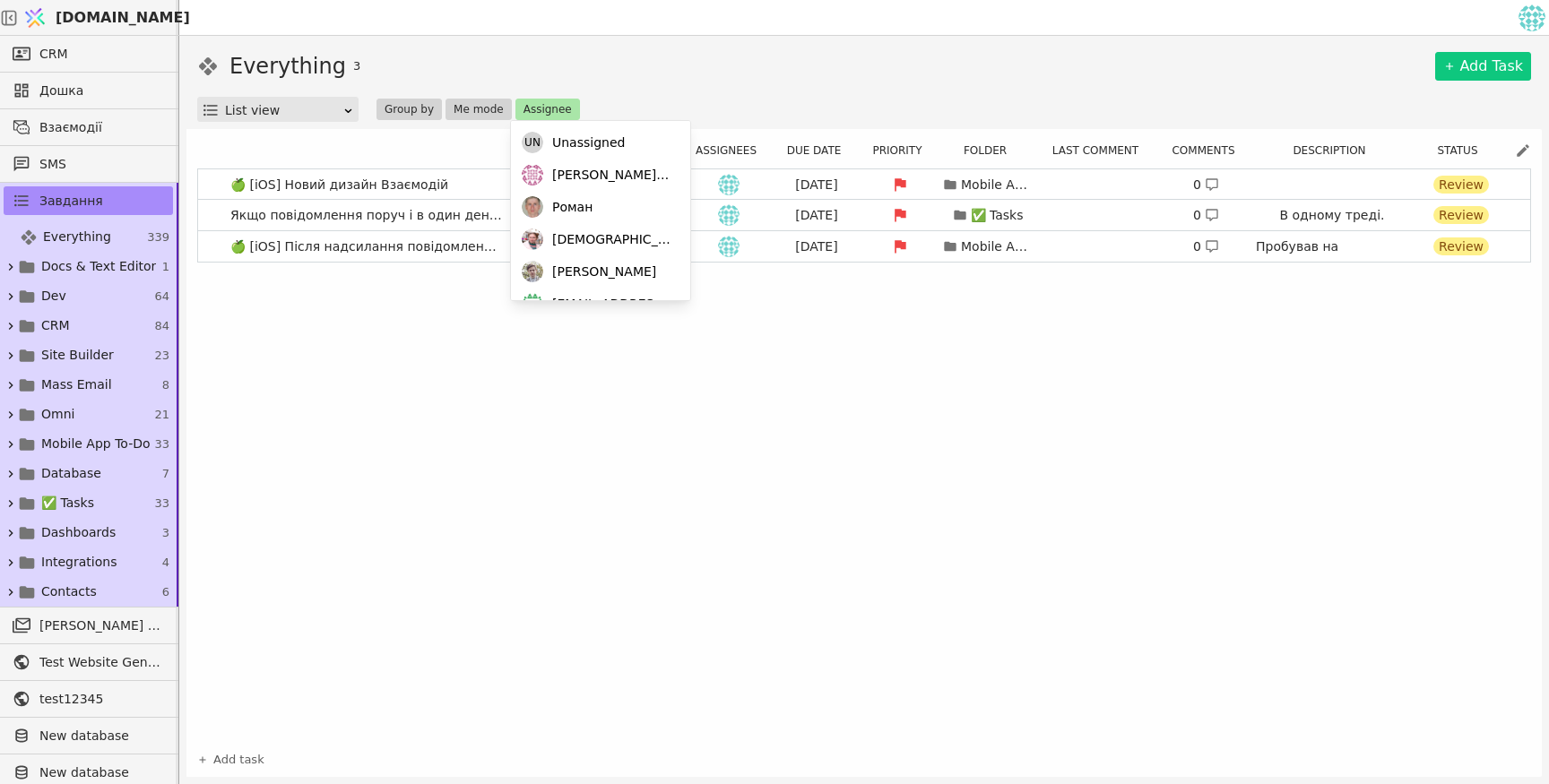
click at [777, 43] on div "Everything 3 Add Task List view Group by Me mode Assignee Assignees Due date Pr…" at bounding box center [864, 410] width 1369 height 748
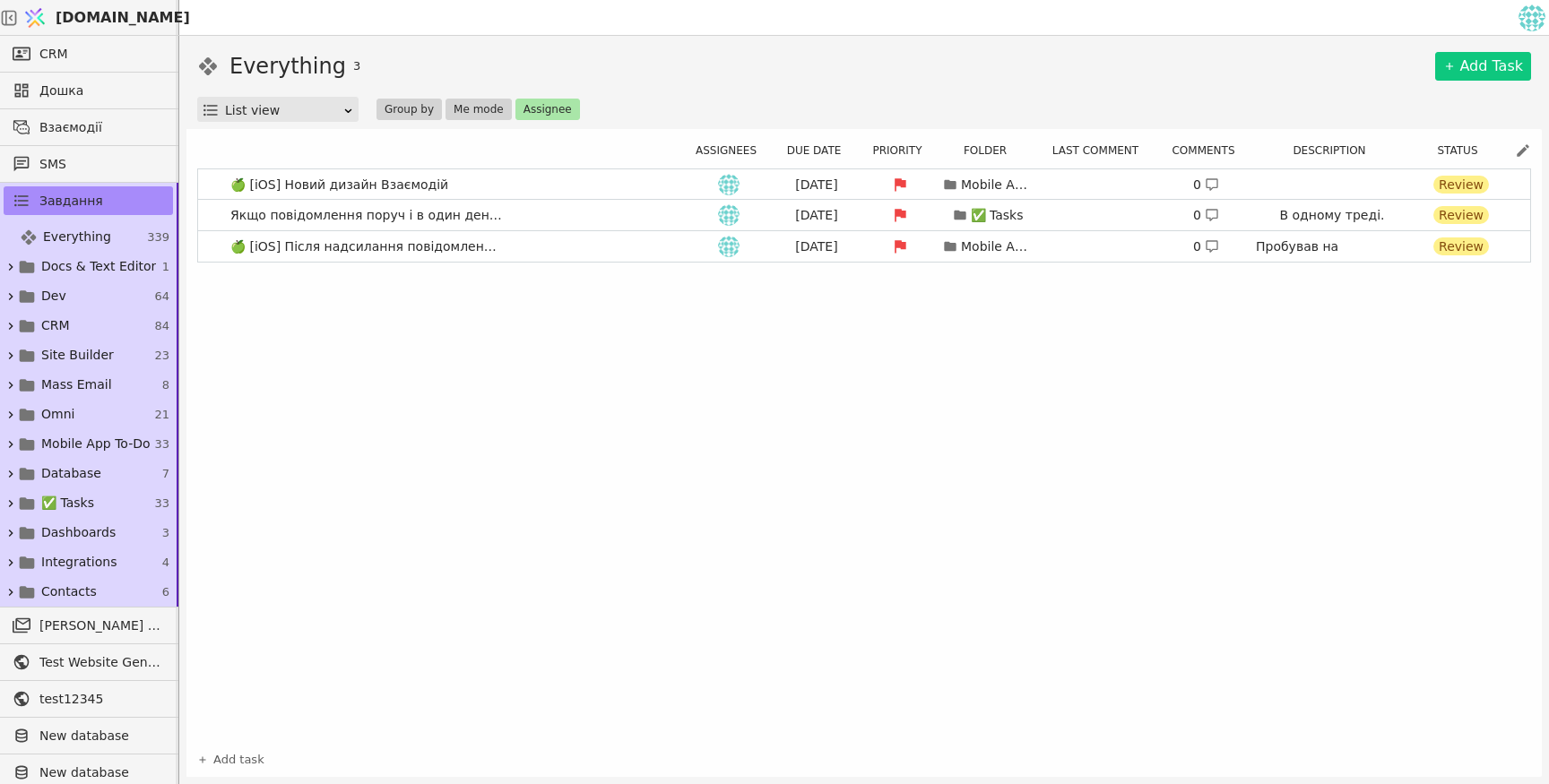
click at [1523, 158] on icon at bounding box center [1523, 150] width 16 height 16
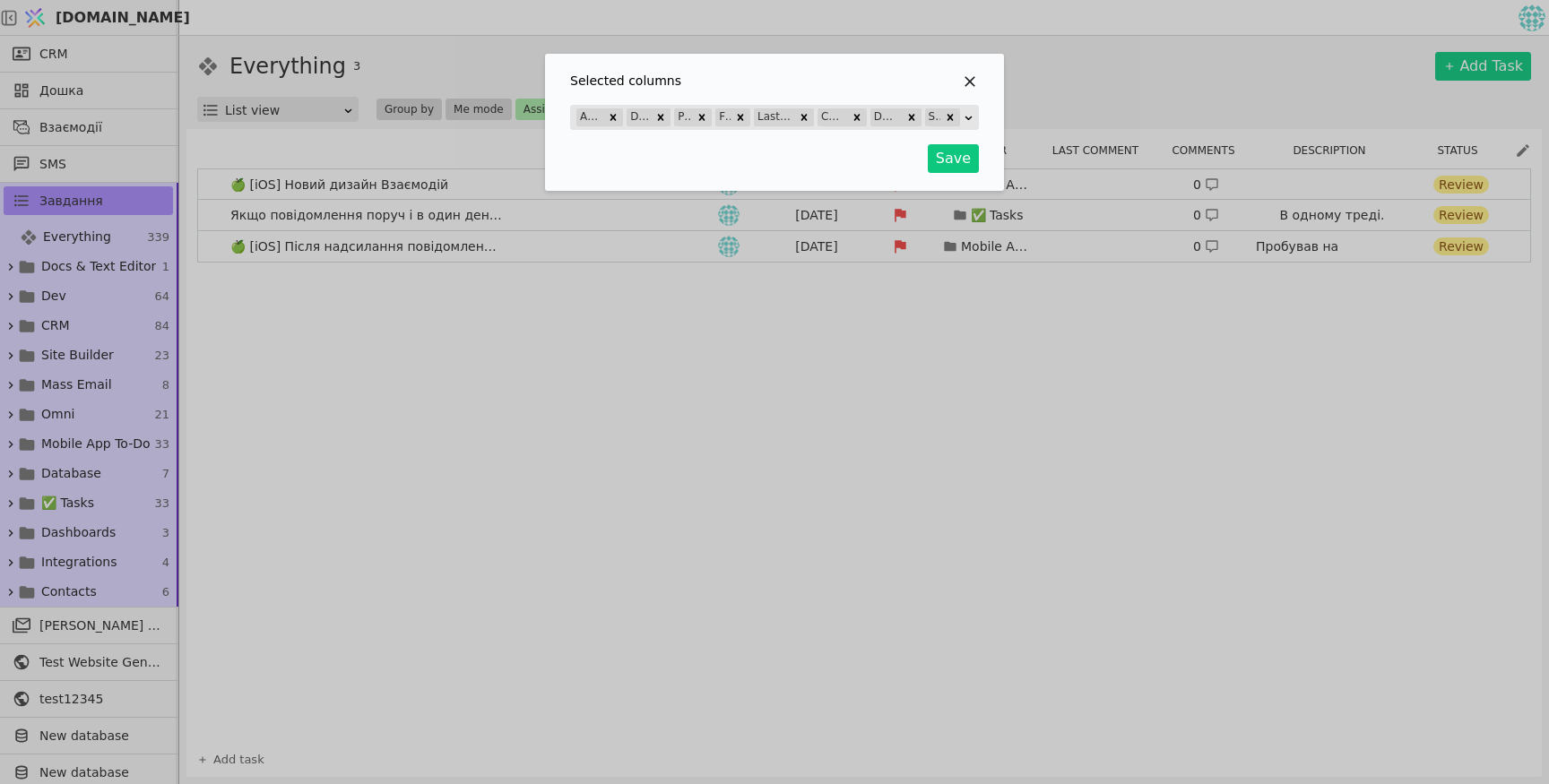
click at [971, 78] on icon "Selected column" at bounding box center [969, 81] width 10 height 10
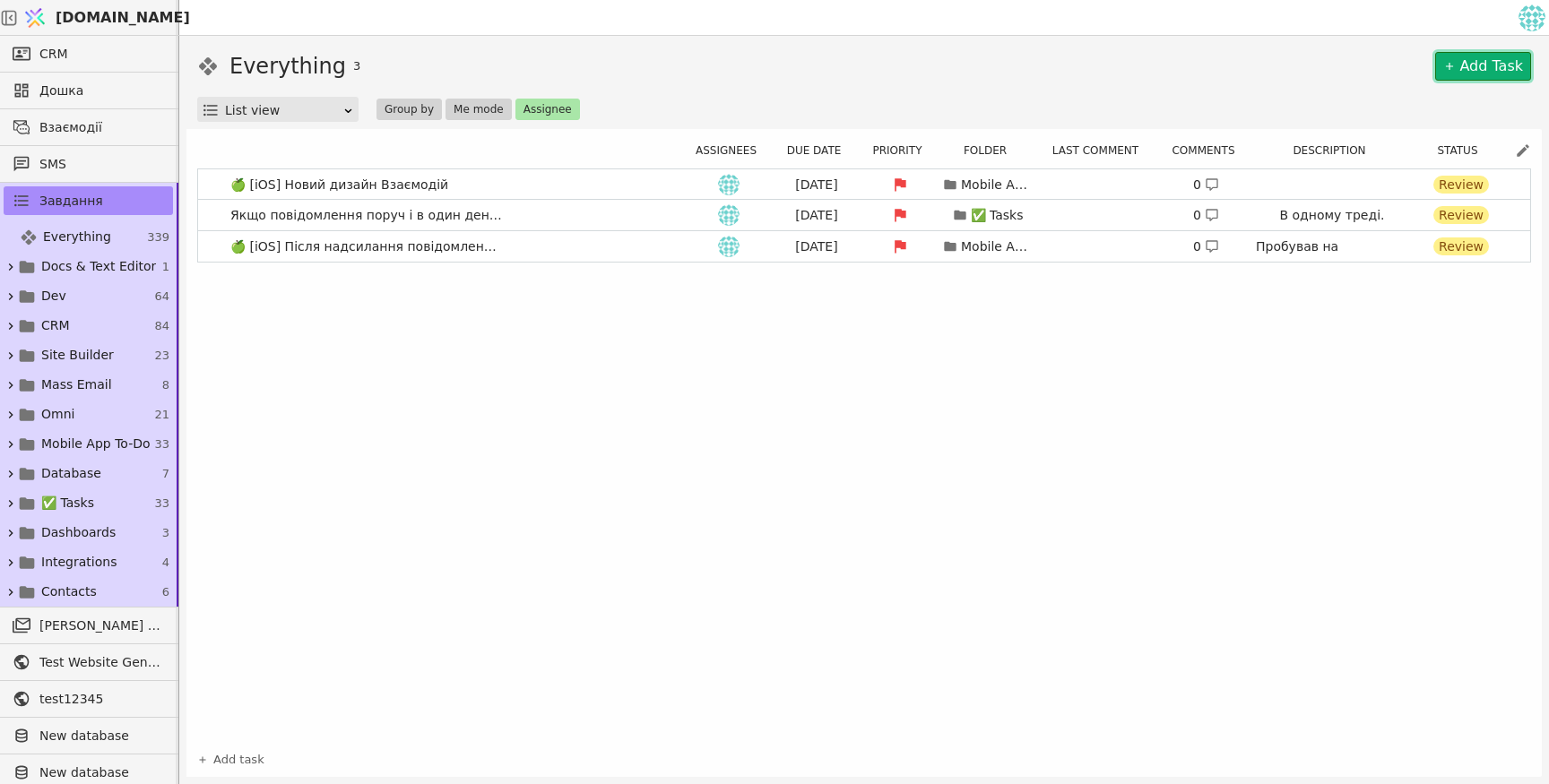
click at [1476, 58] on link "Add Task" at bounding box center [1482, 66] width 95 height 28
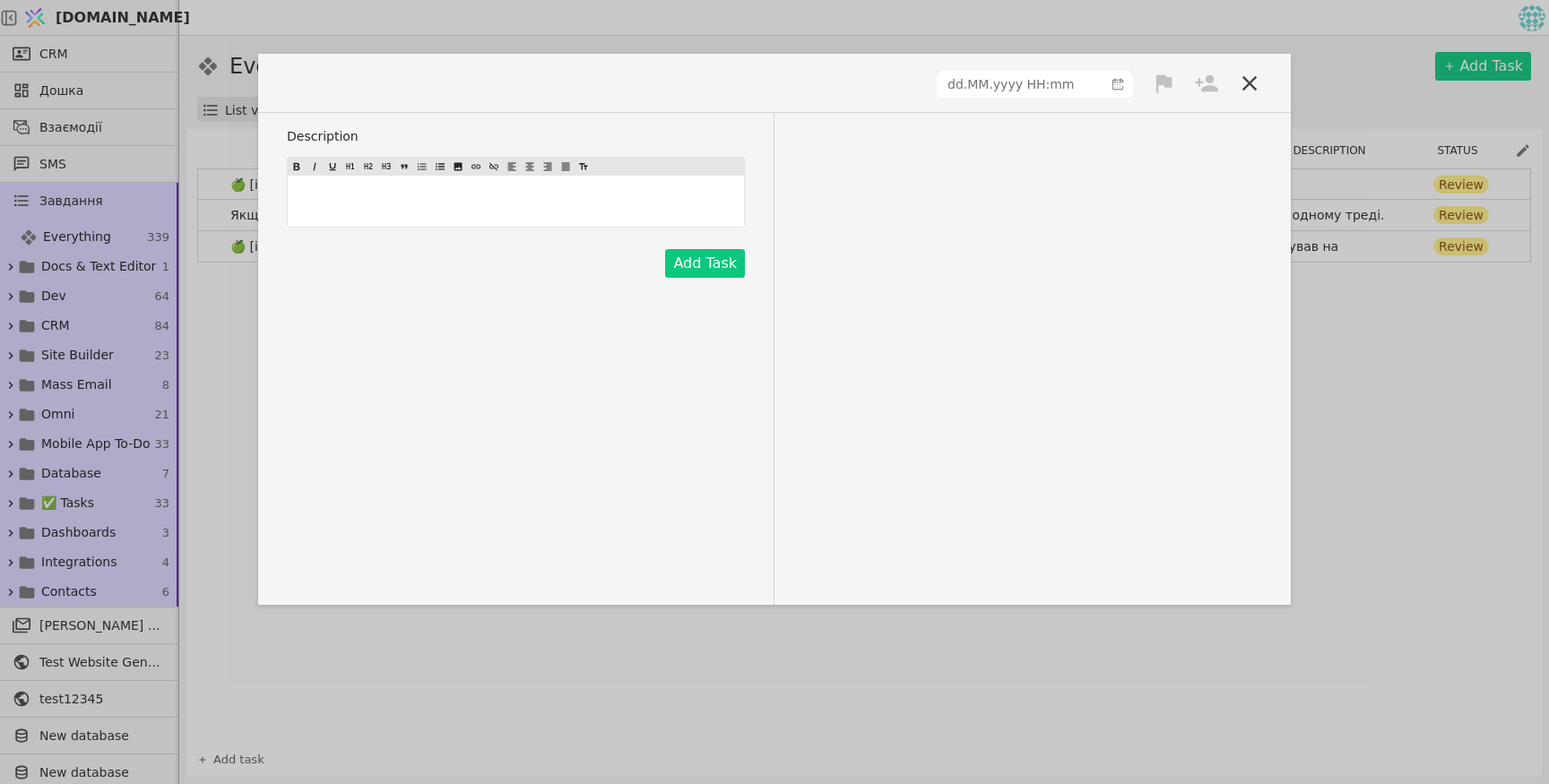
click at [455, 205] on p "﻿" at bounding box center [515, 201] width 449 height 19
click at [1250, 86] on icon at bounding box center [1249, 83] width 26 height 26
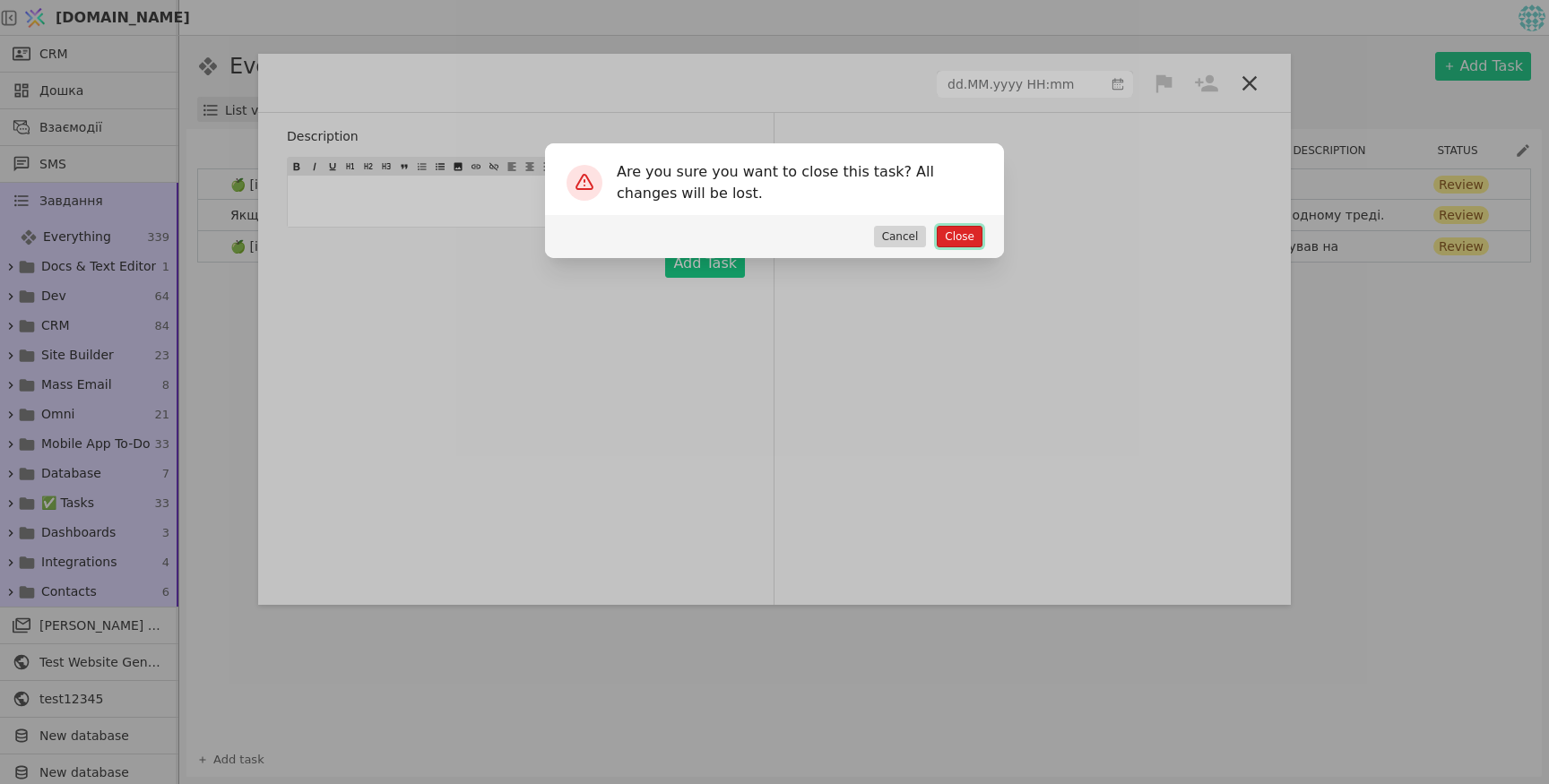
click at [952, 233] on button "Close" at bounding box center [959, 236] width 45 height 22
